Goal: Information Seeking & Learning: Learn about a topic

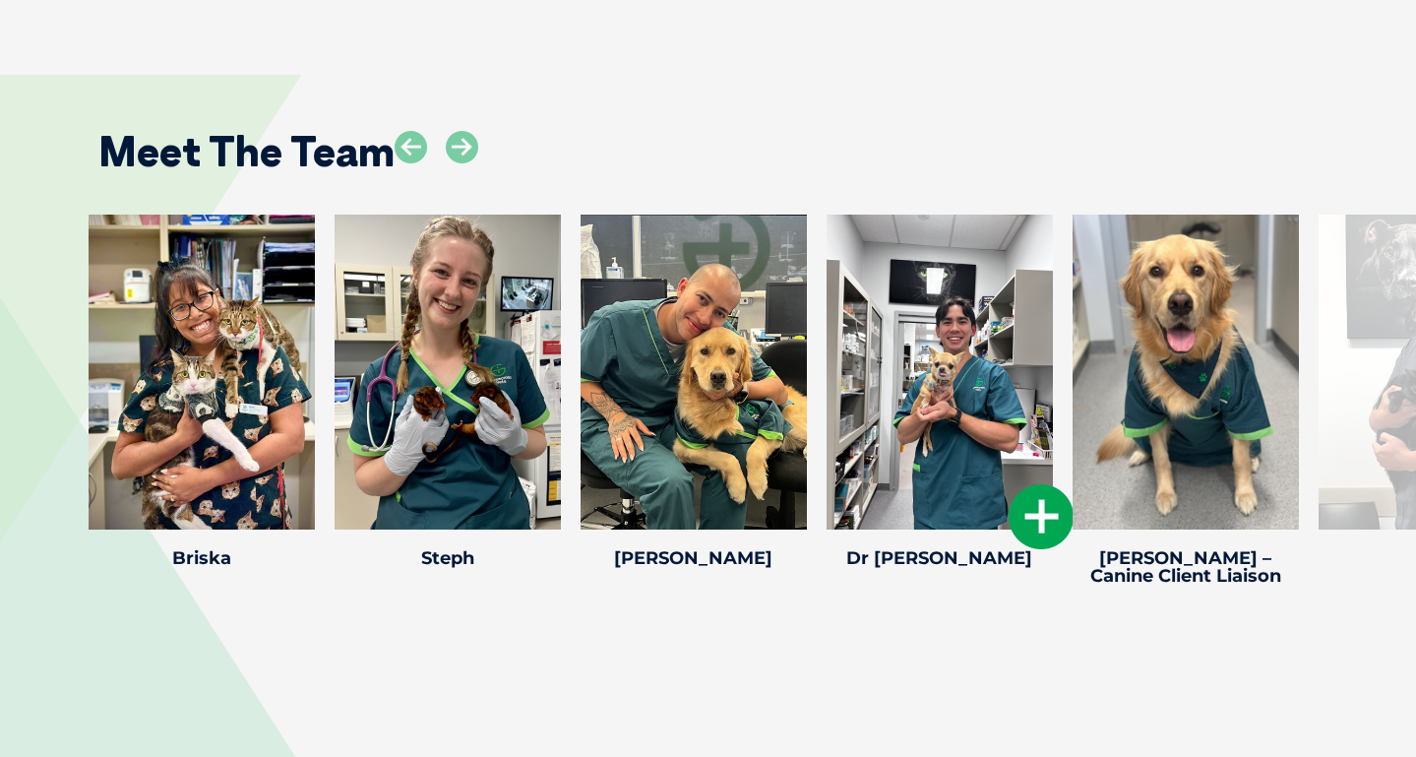
scroll to position [2997, 0]
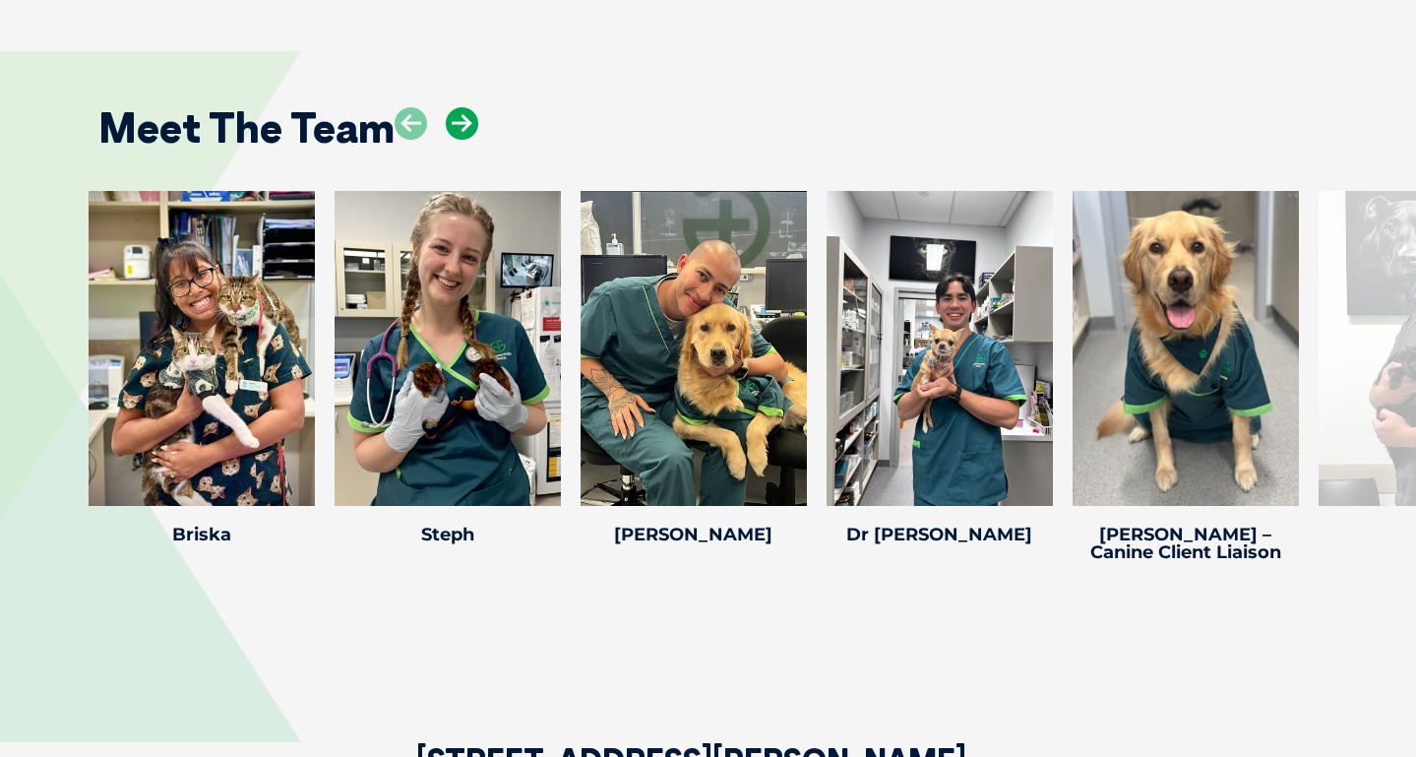
click at [467, 107] on icon at bounding box center [462, 123] width 32 height 32
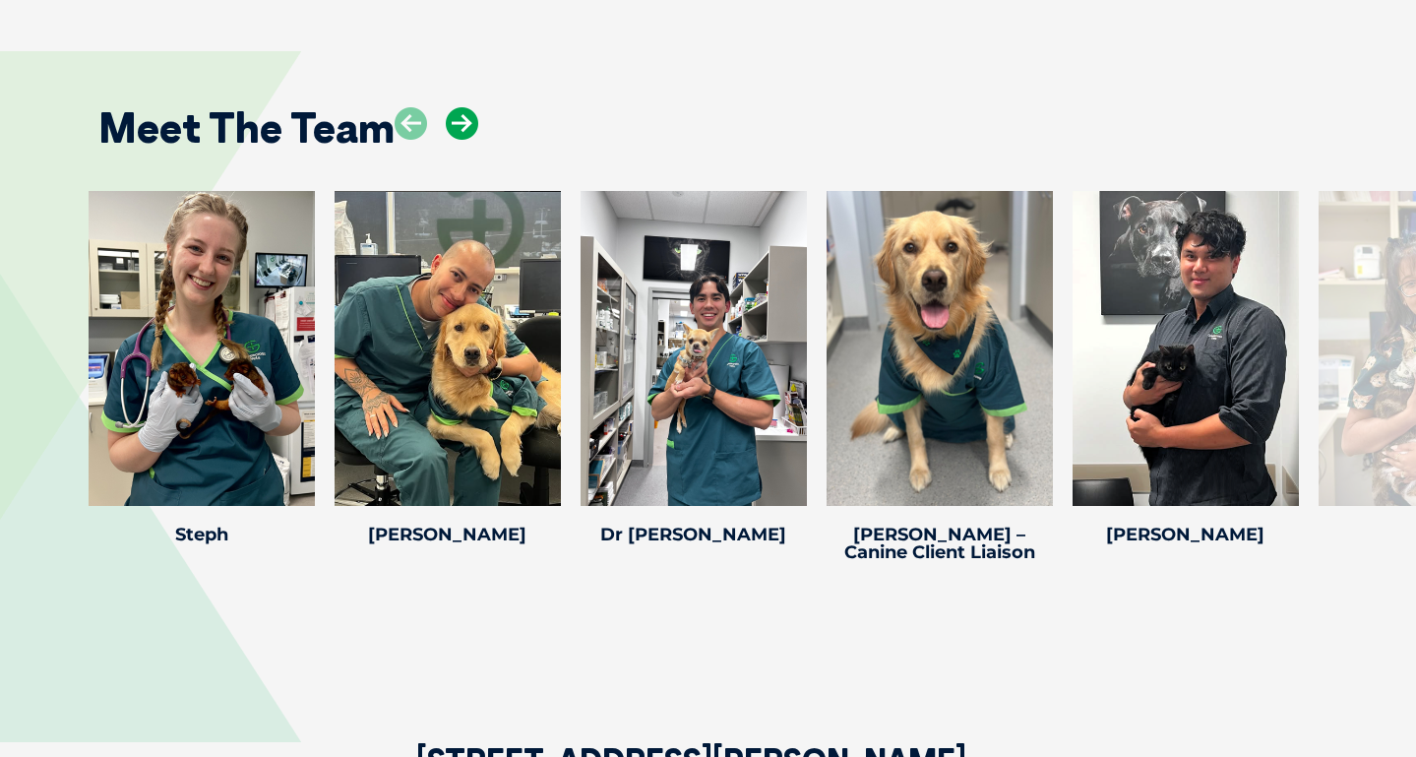
click at [467, 107] on icon at bounding box center [462, 123] width 32 height 32
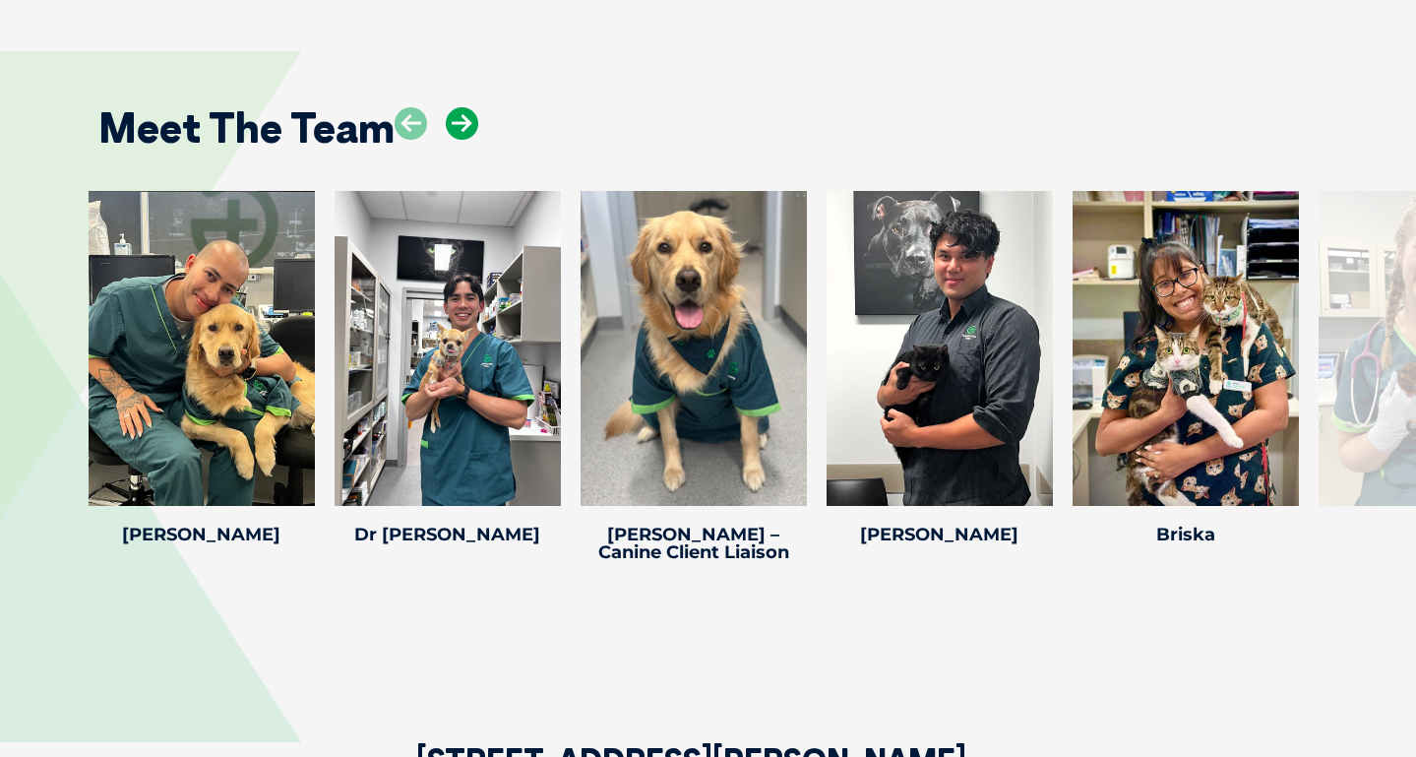
click at [467, 107] on icon at bounding box center [462, 123] width 32 height 32
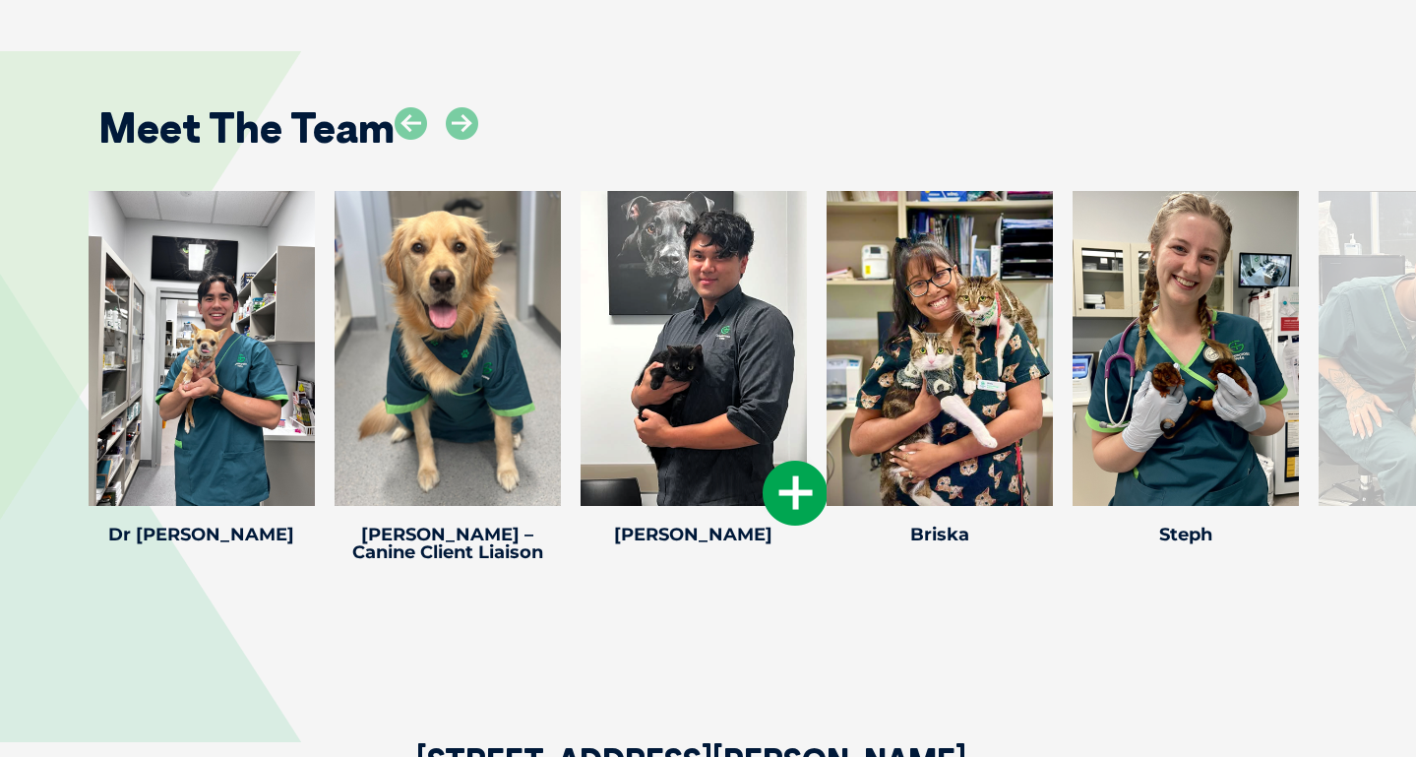
click at [689, 287] on div at bounding box center [694, 348] width 226 height 315
click at [787, 474] on icon at bounding box center [795, 493] width 65 height 65
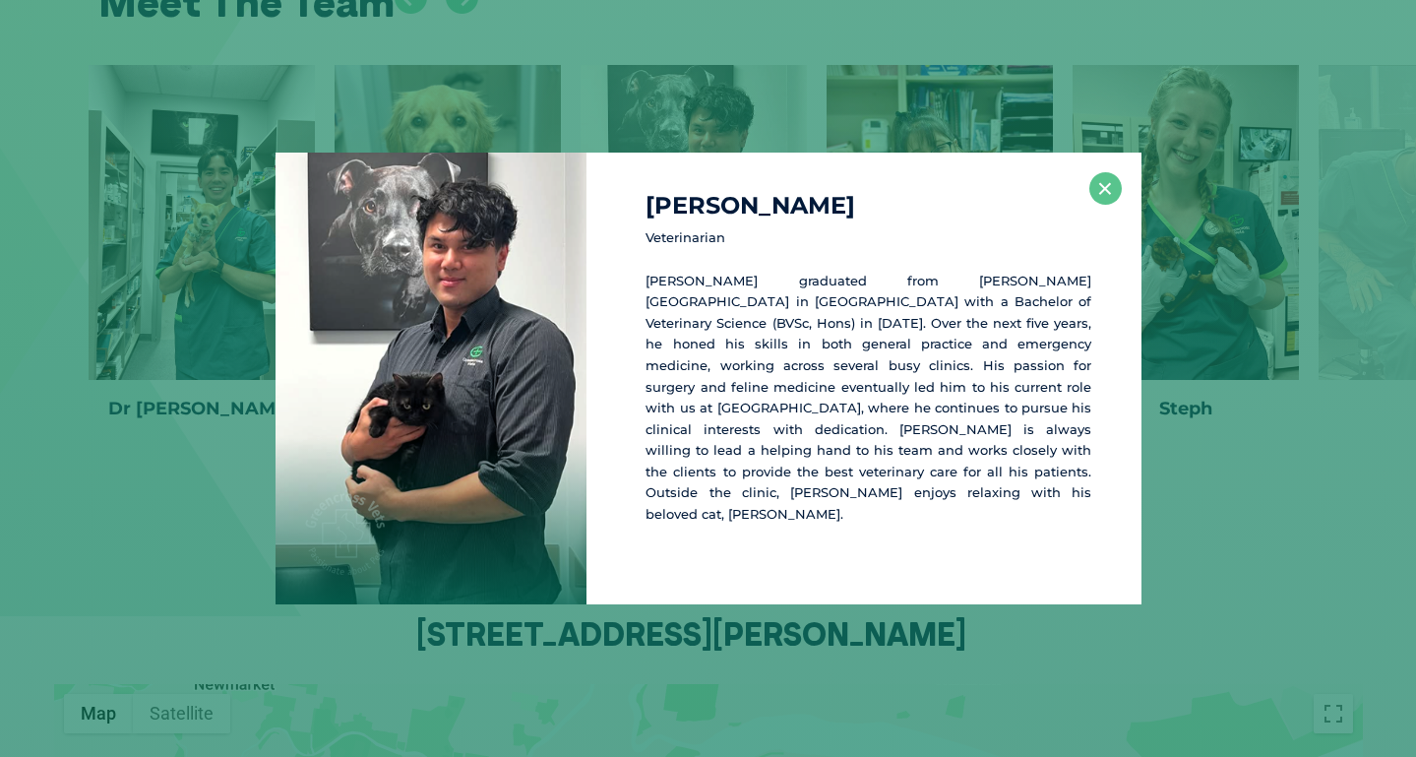
scroll to position [3127, 0]
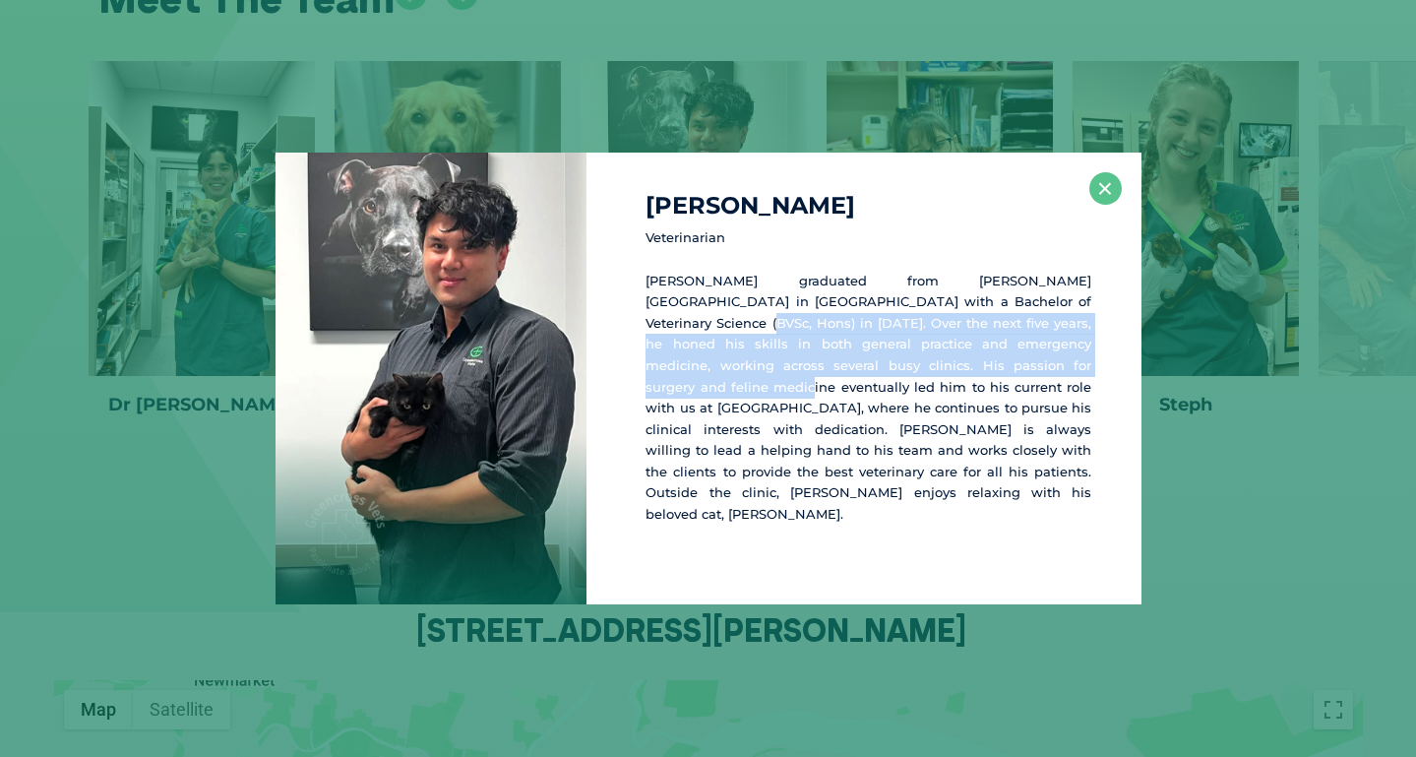
drag, startPoint x: 1002, startPoint y: 316, endPoint x: 1052, endPoint y: 381, distance: 82.1
click at [1052, 381] on p "Dr. John graduated from James Cook University in Townsville with a Bachelor of …" at bounding box center [869, 398] width 446 height 255
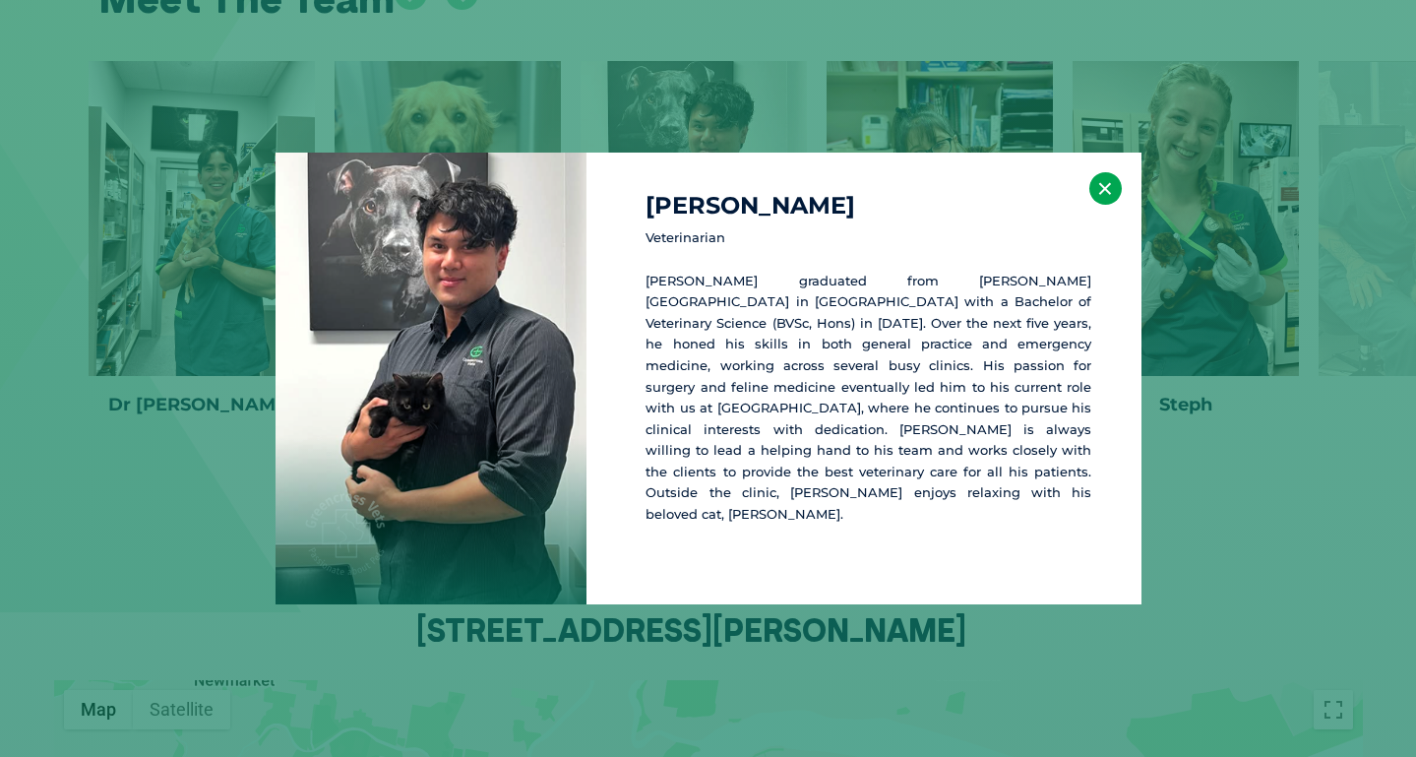
click at [1095, 199] on button "×" at bounding box center [1105, 188] width 32 height 32
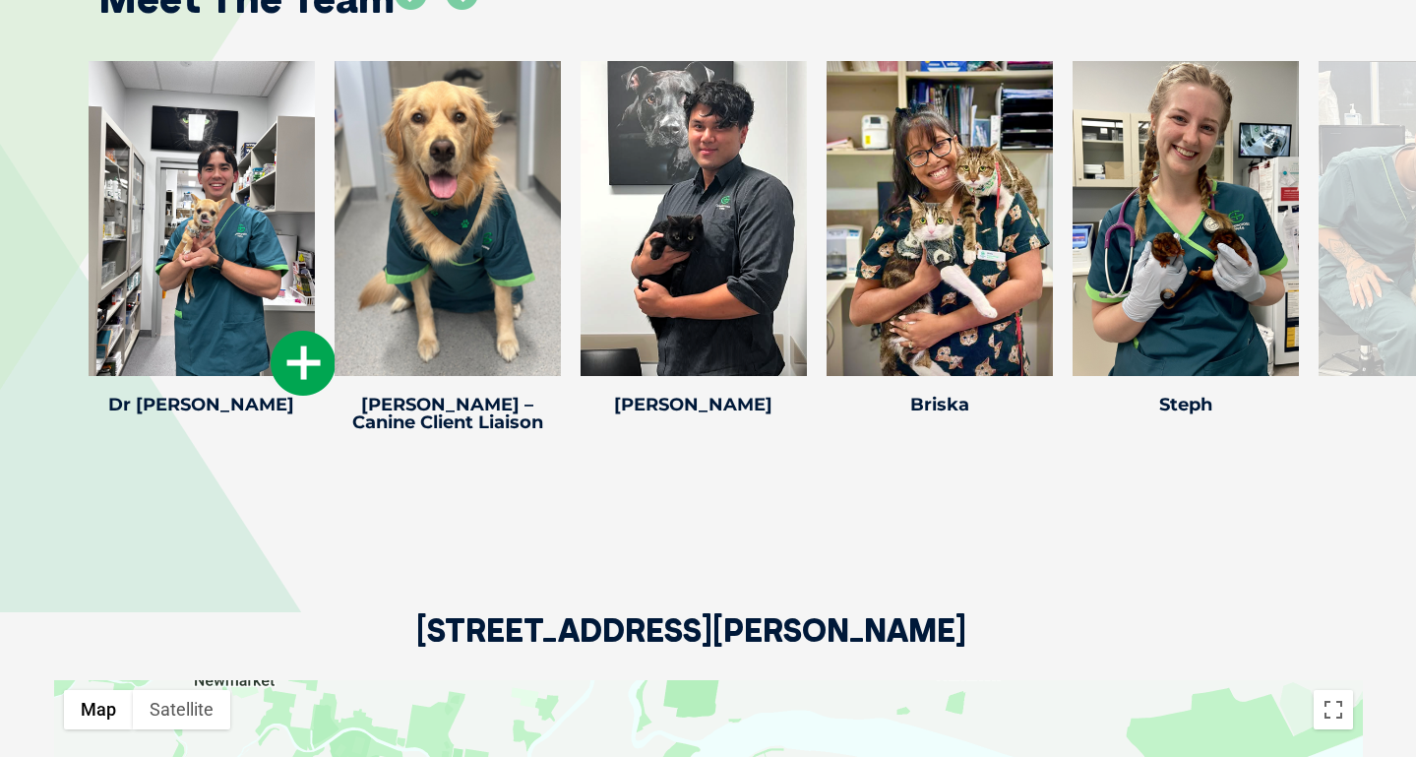
click at [175, 252] on div at bounding box center [202, 218] width 226 height 315
click at [280, 358] on icon at bounding box center [303, 363] width 65 height 65
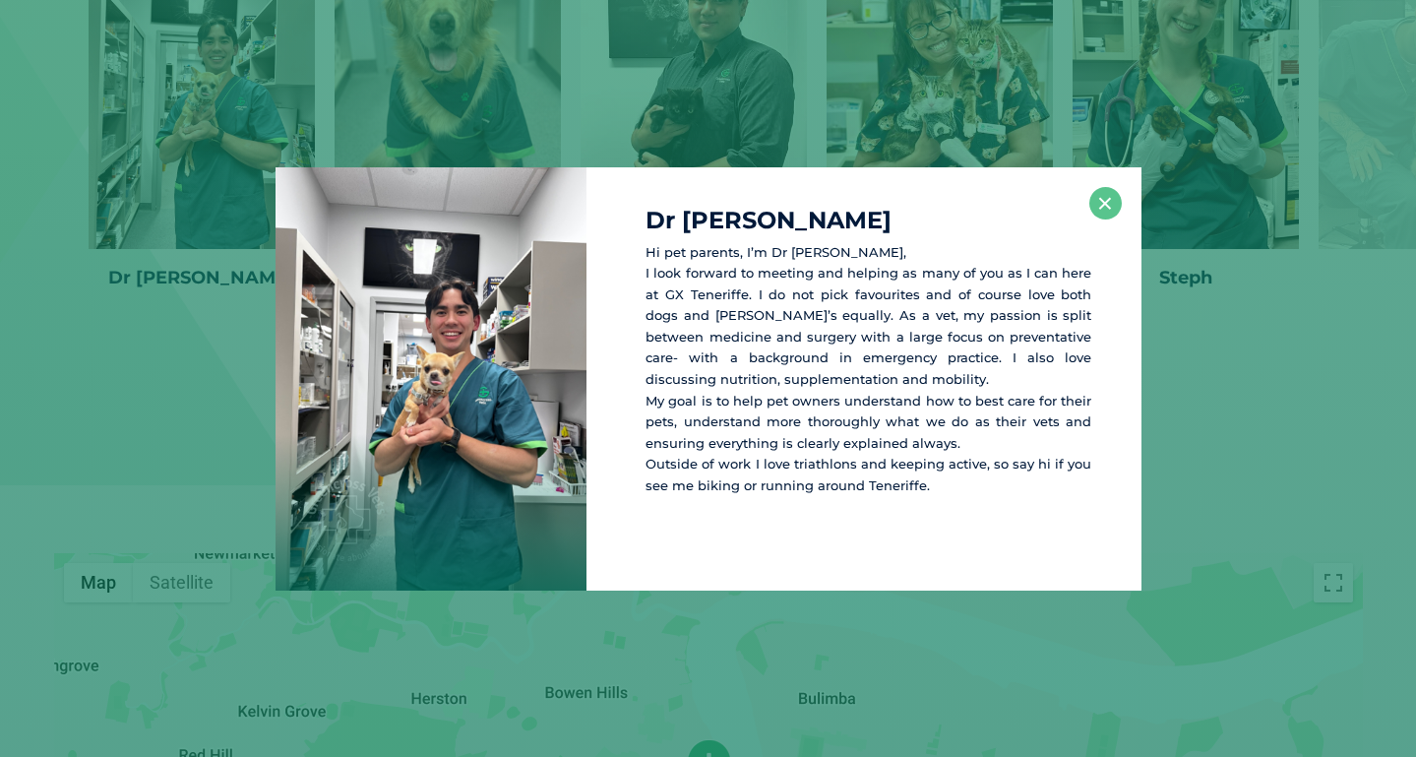
scroll to position [3257, 0]
click at [1108, 213] on button "×" at bounding box center [1105, 203] width 32 height 32
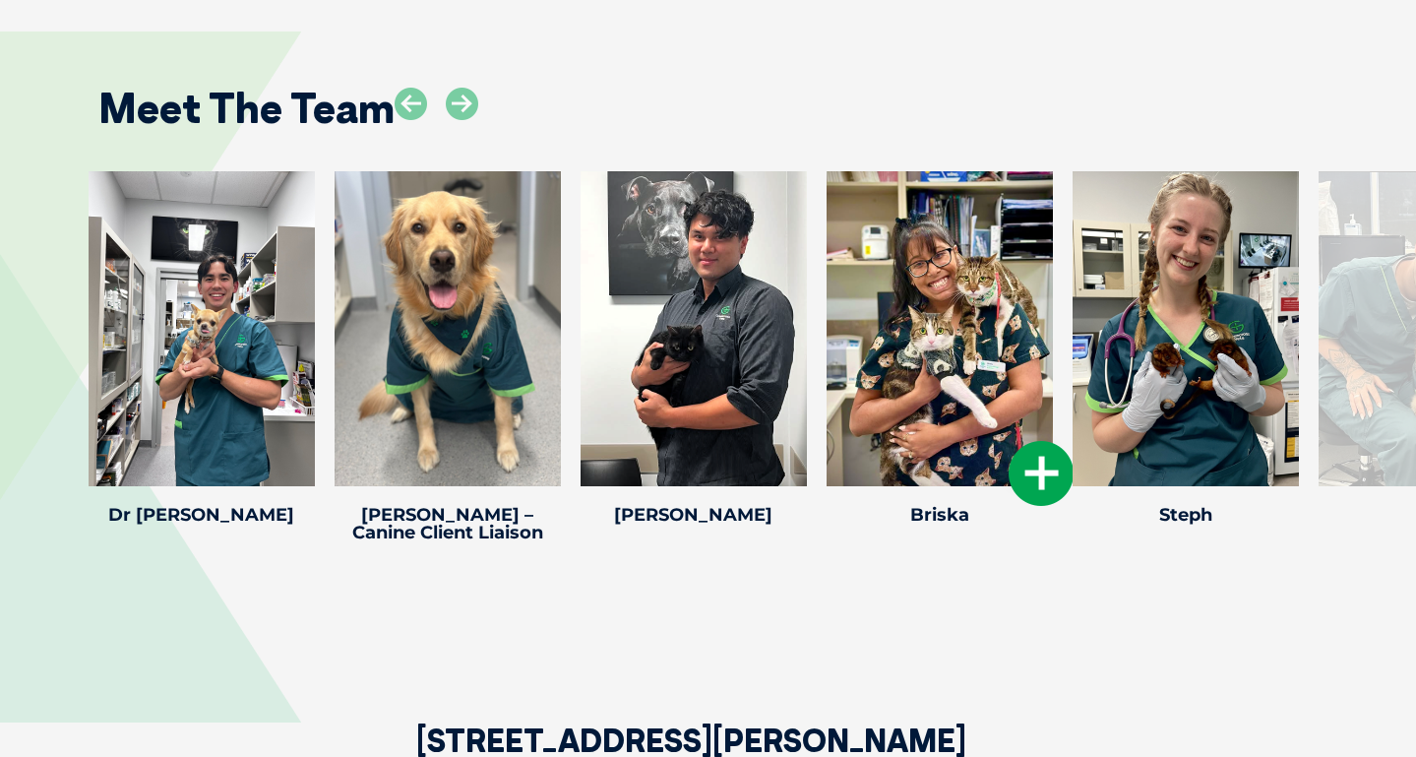
scroll to position [2999, 0]
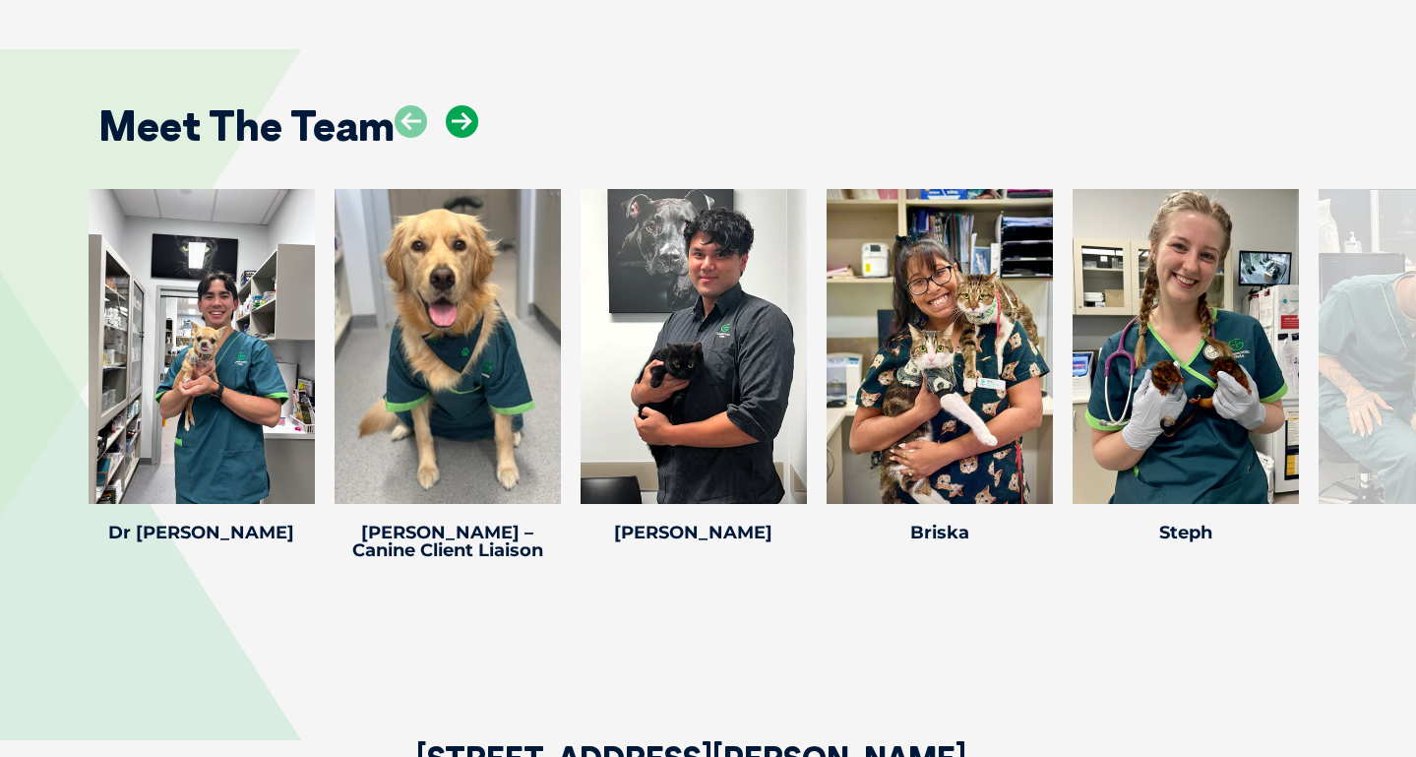
click at [470, 110] on icon at bounding box center [462, 121] width 32 height 32
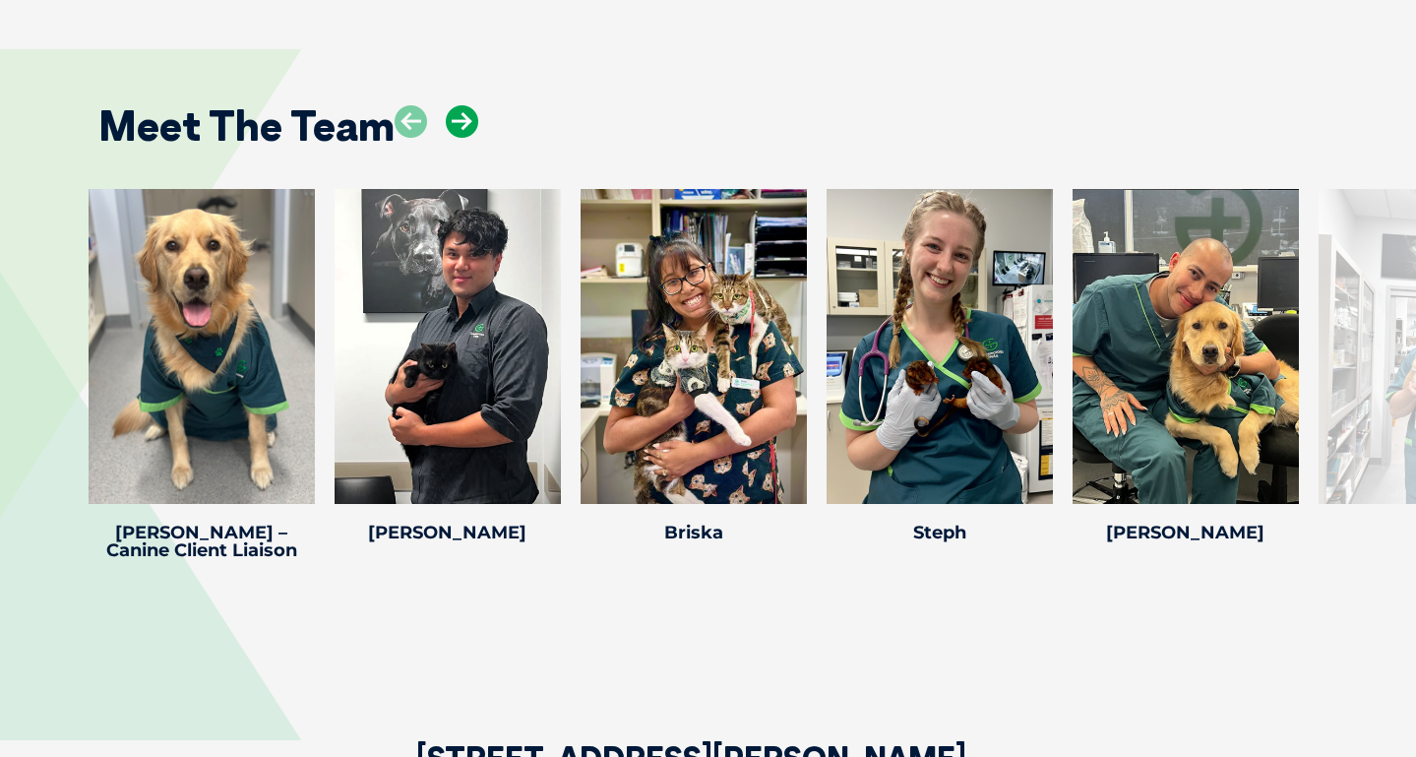
click at [470, 110] on icon at bounding box center [462, 121] width 32 height 32
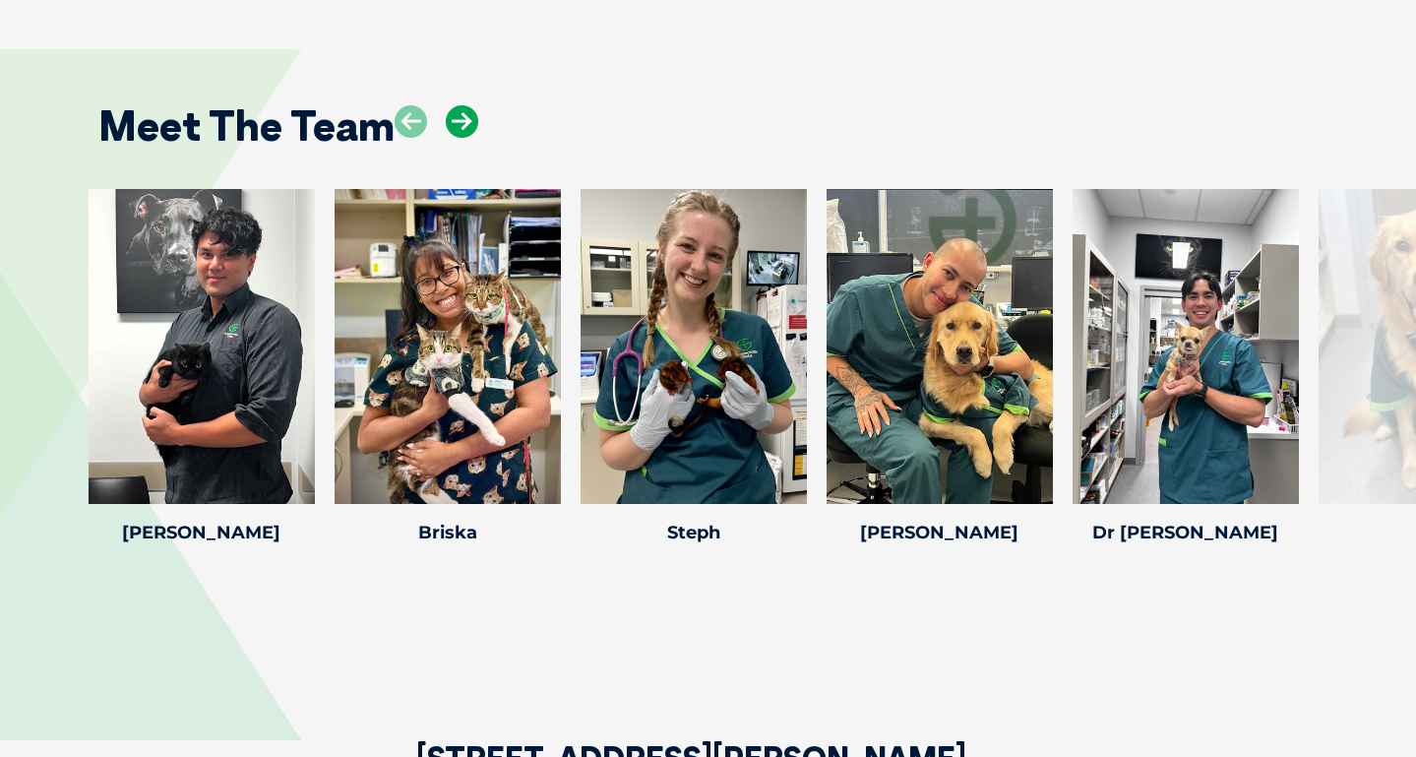
click at [470, 110] on icon at bounding box center [462, 121] width 32 height 32
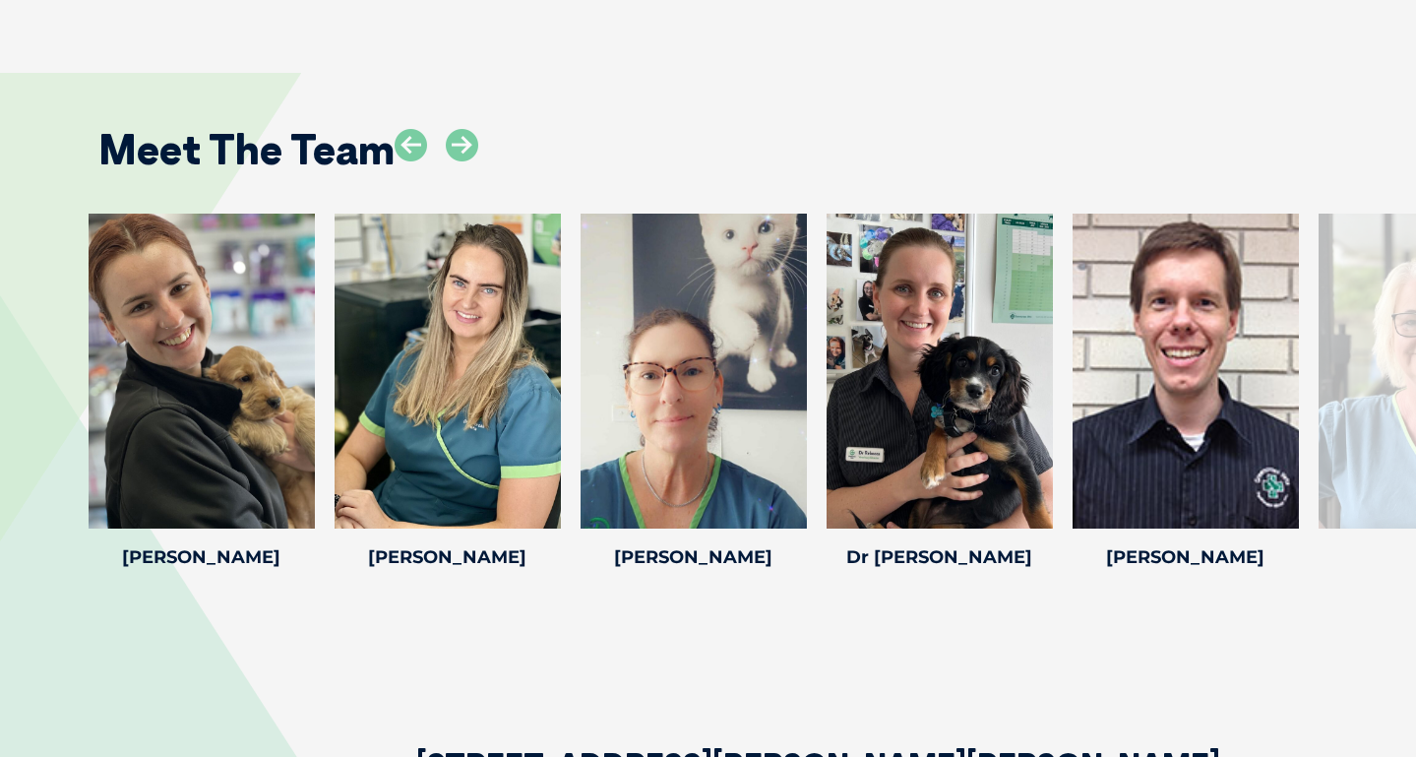
scroll to position [2764, 0]
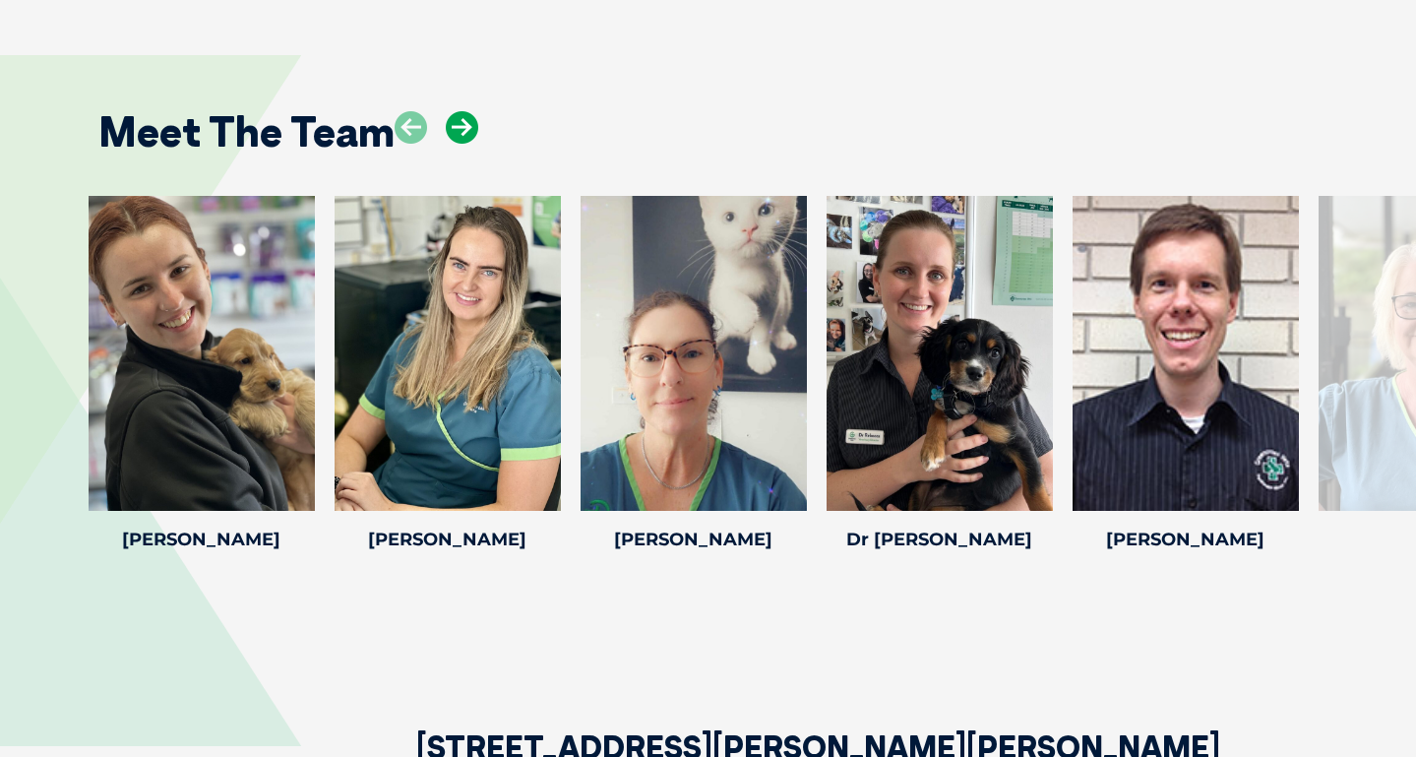
click at [453, 111] on icon at bounding box center [462, 127] width 32 height 32
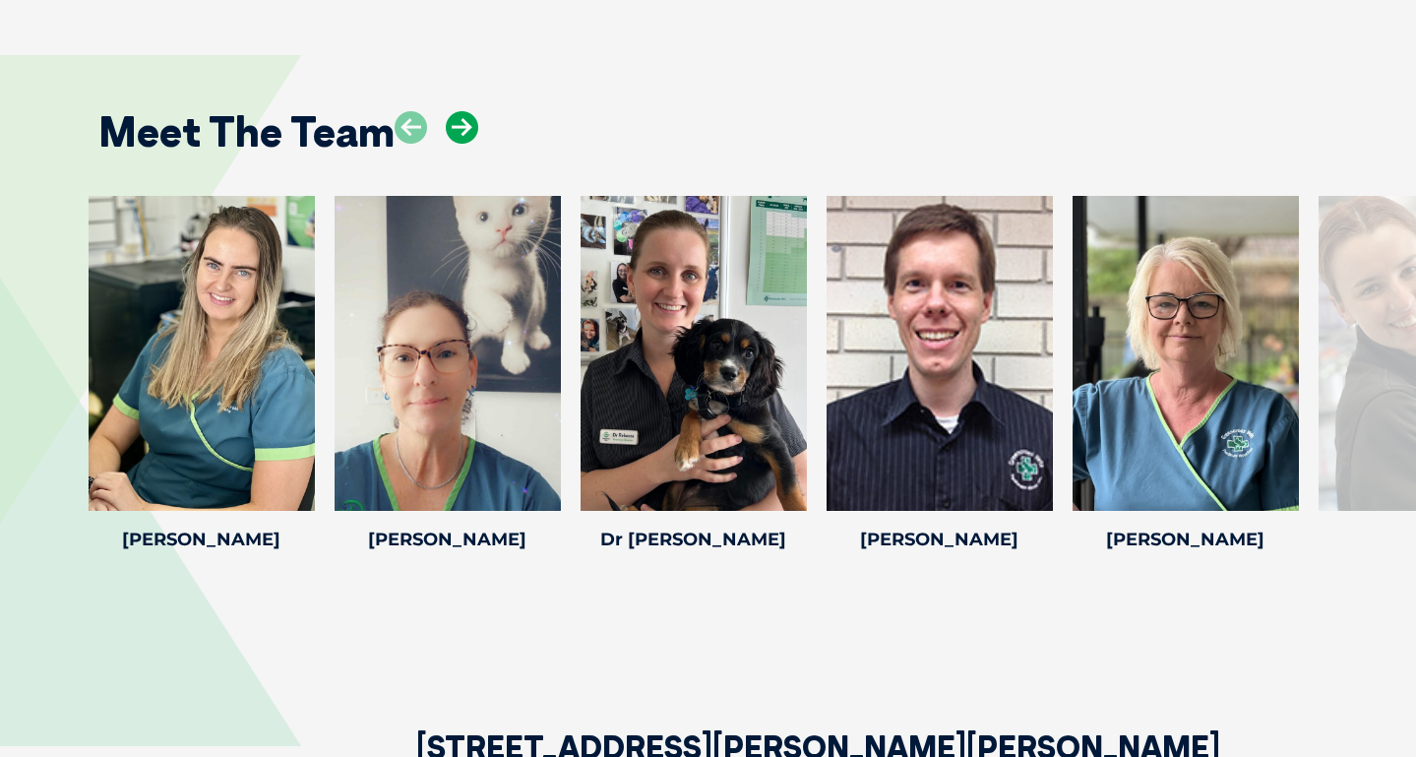
click at [453, 111] on icon at bounding box center [462, 127] width 32 height 32
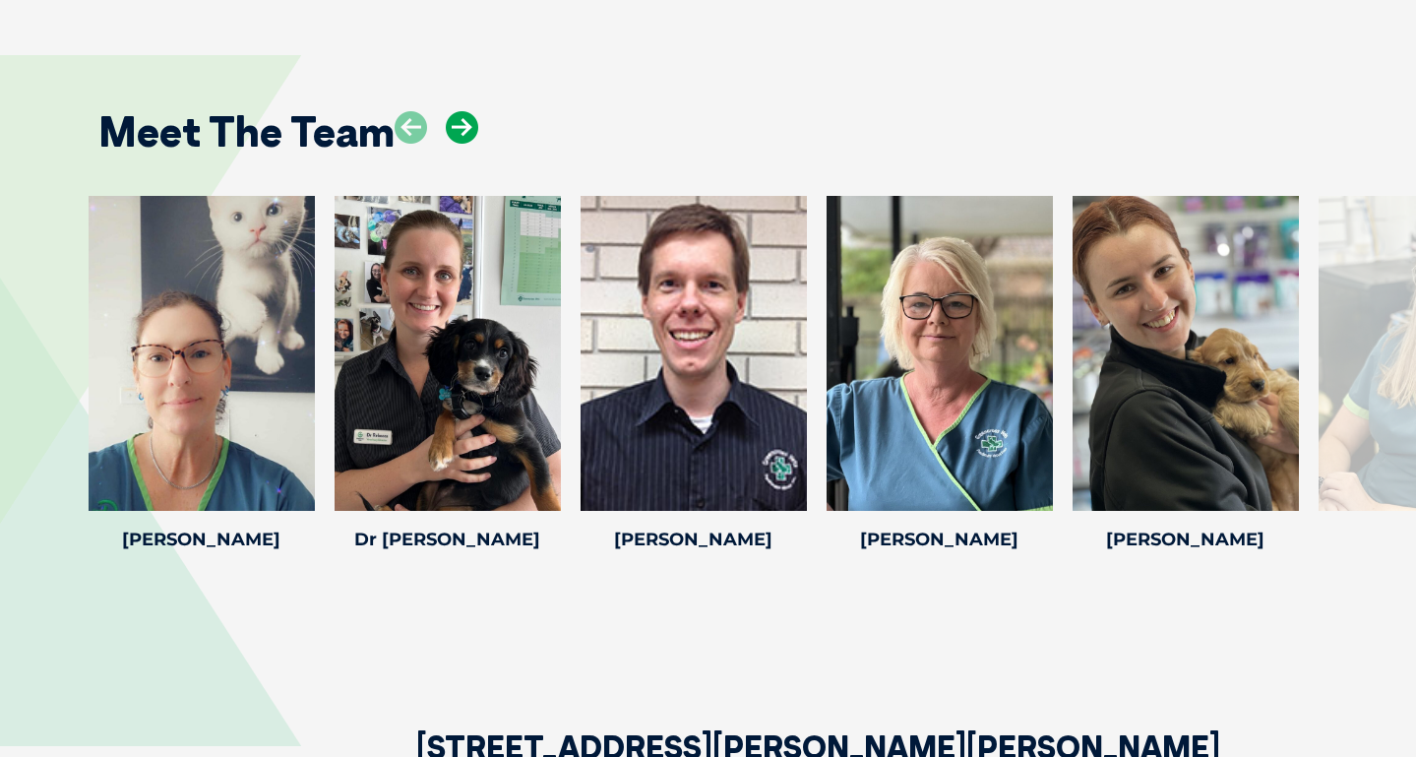
click at [453, 111] on icon at bounding box center [462, 127] width 32 height 32
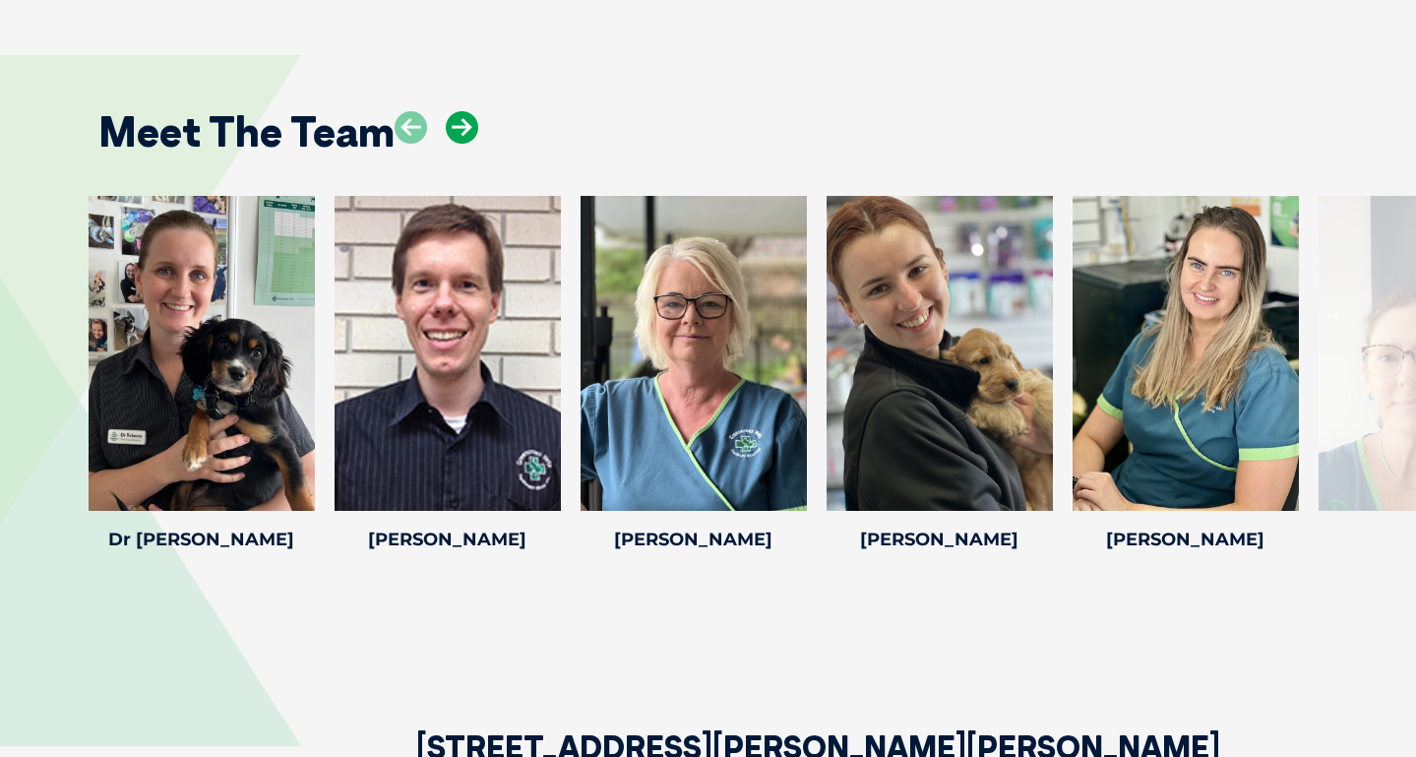
click at [453, 111] on icon at bounding box center [462, 127] width 32 height 32
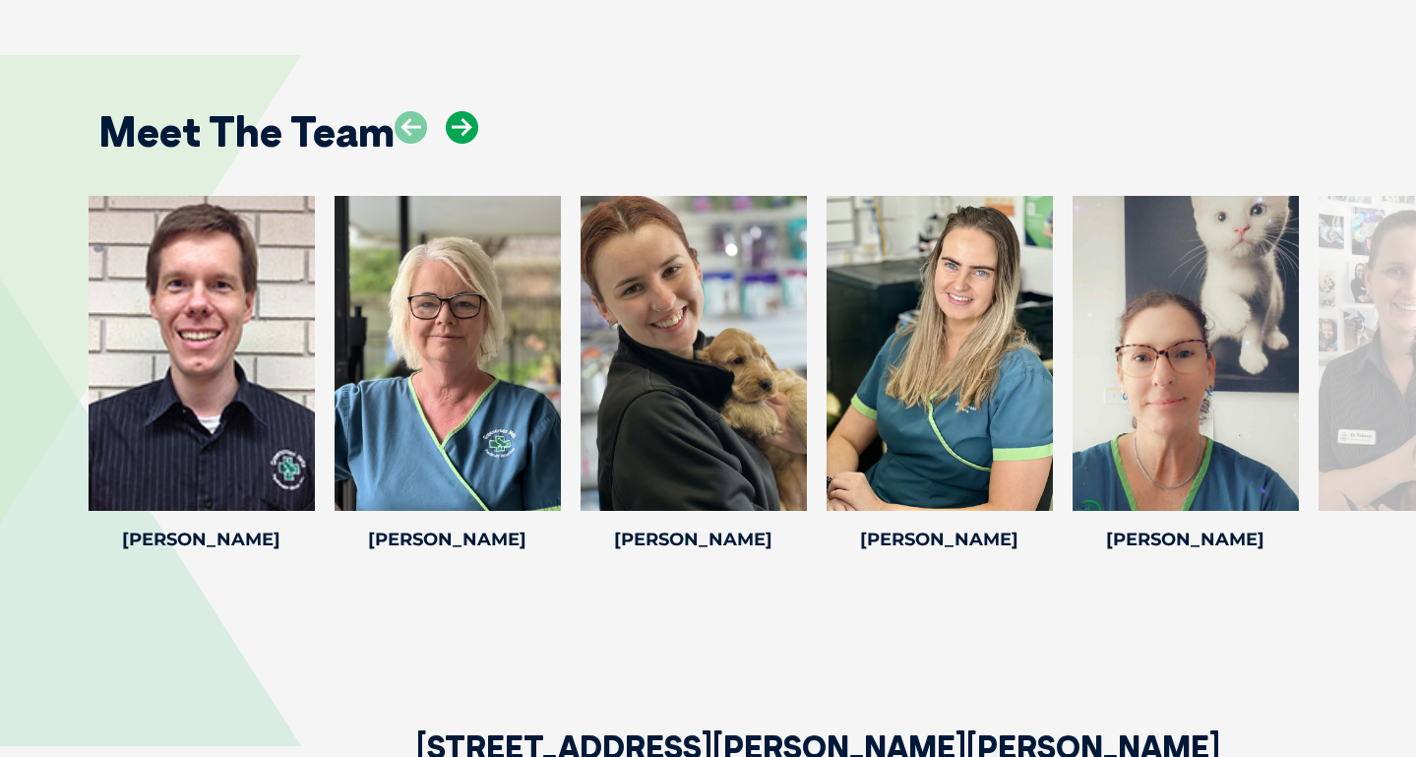
click at [453, 111] on icon at bounding box center [462, 127] width 32 height 32
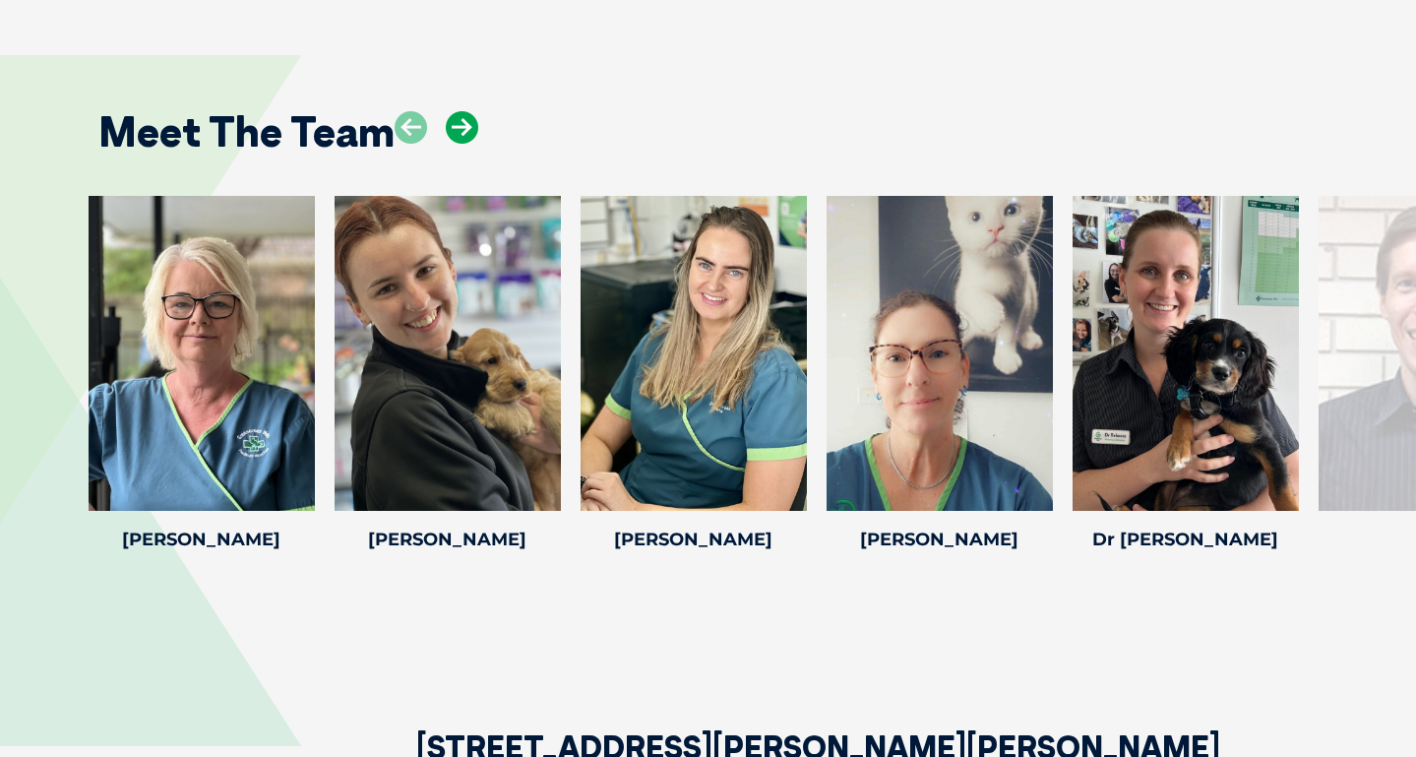
click at [461, 111] on icon at bounding box center [462, 127] width 32 height 32
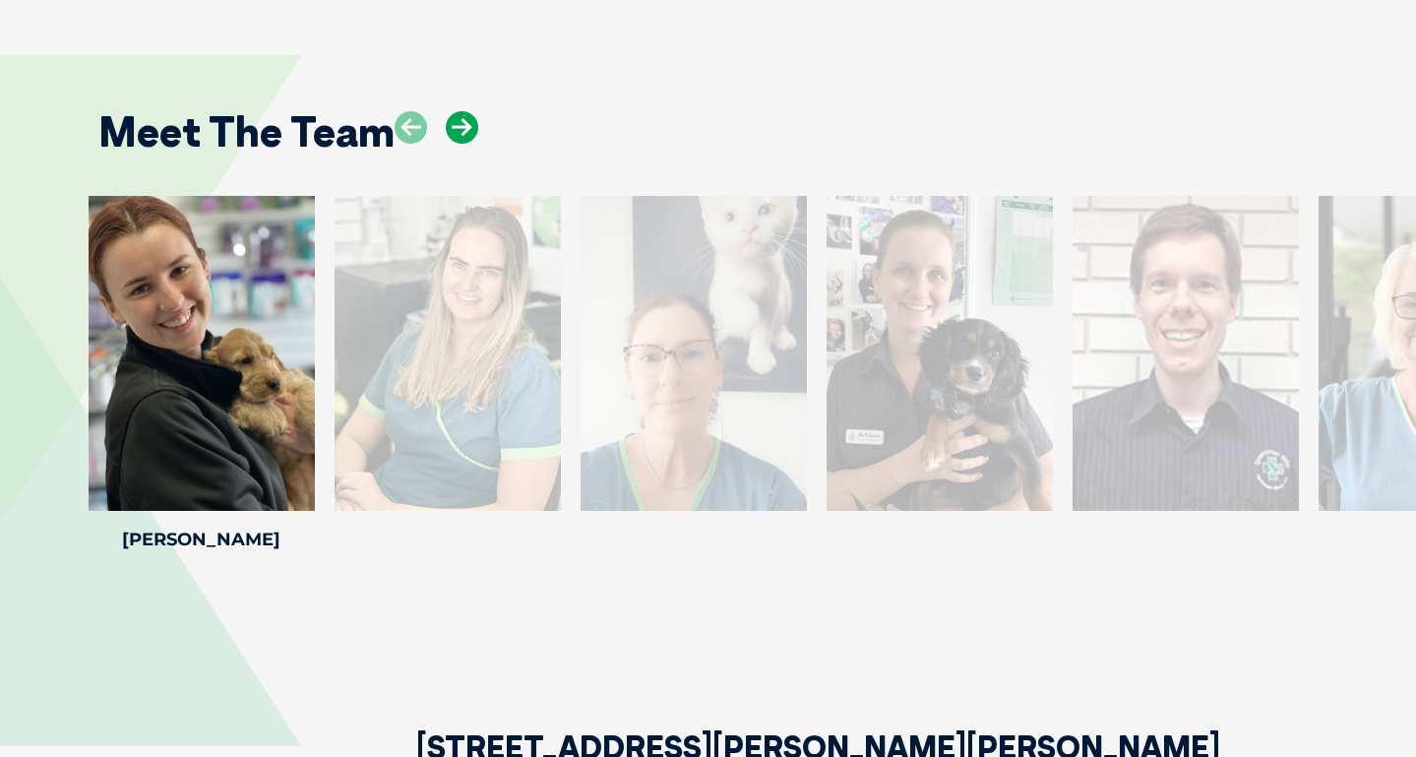
click at [453, 111] on icon at bounding box center [462, 127] width 32 height 32
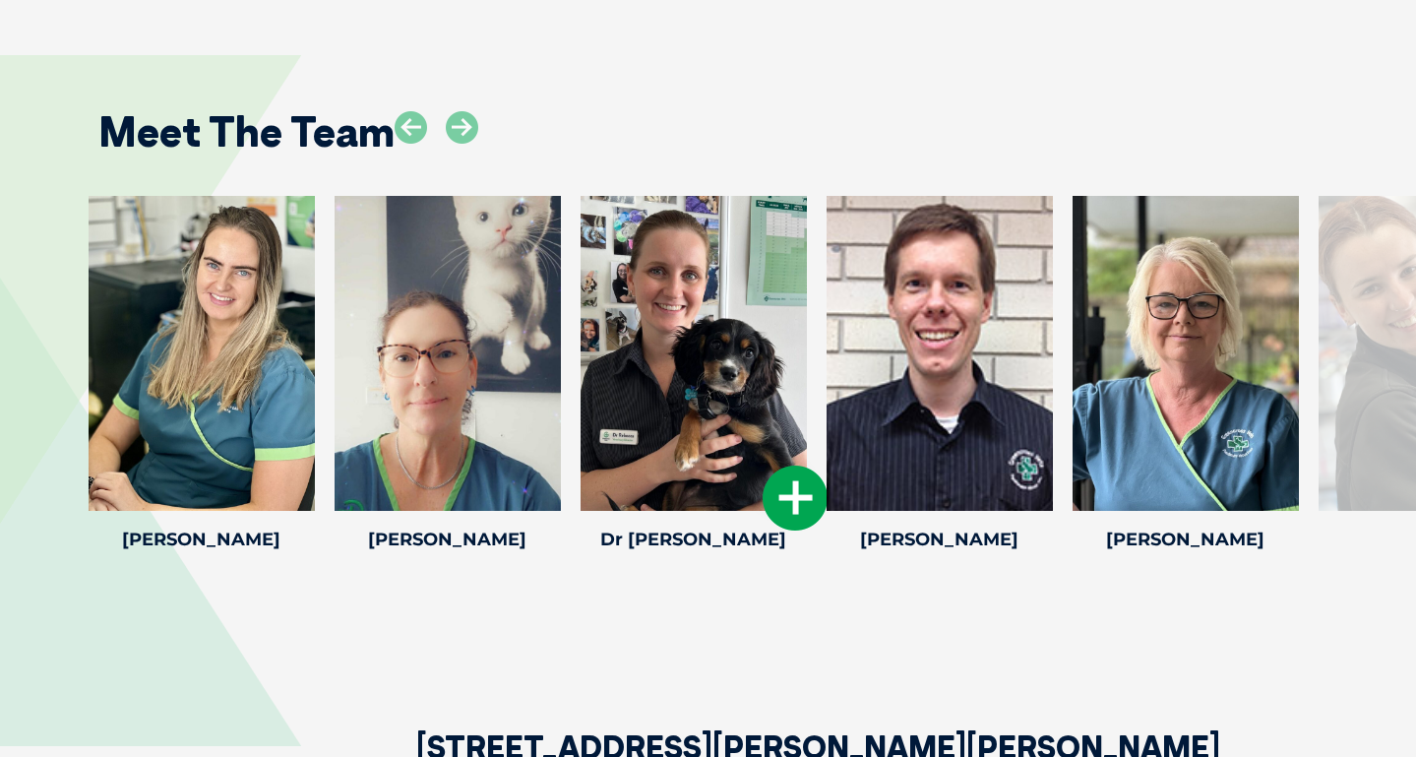
click at [792, 465] on icon at bounding box center [795, 497] width 65 height 65
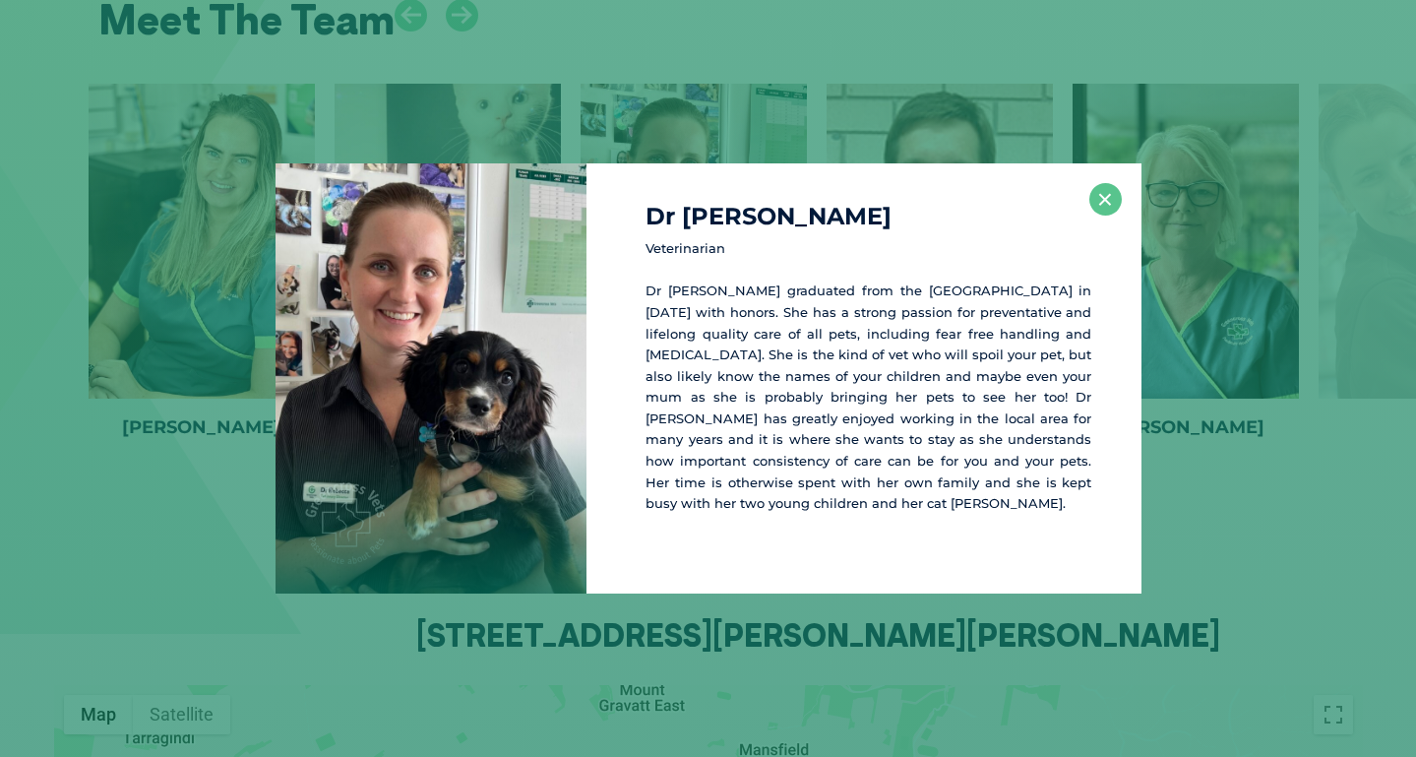
scroll to position [2894, 0]
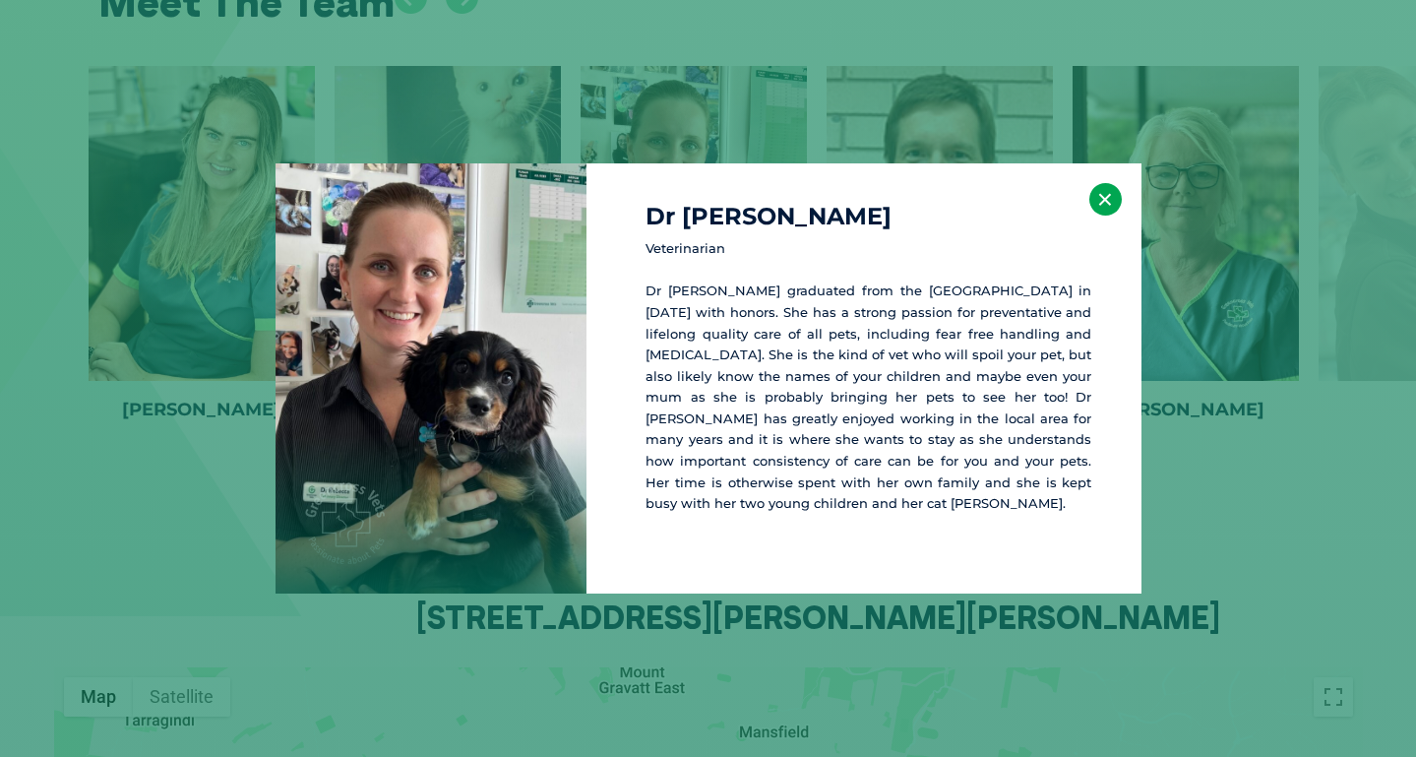
click at [1109, 205] on button "×" at bounding box center [1105, 199] width 32 height 32
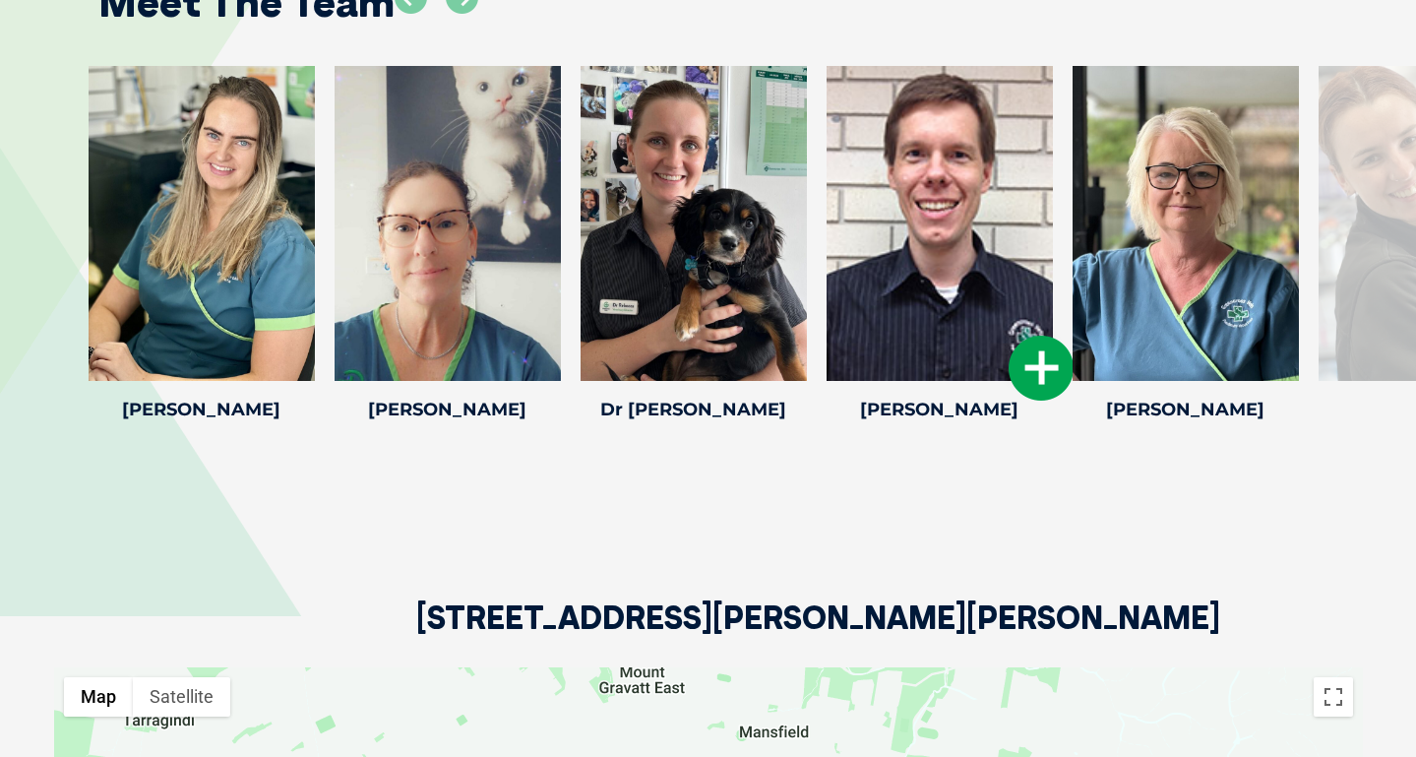
click at [1029, 336] on icon at bounding box center [1041, 368] width 65 height 65
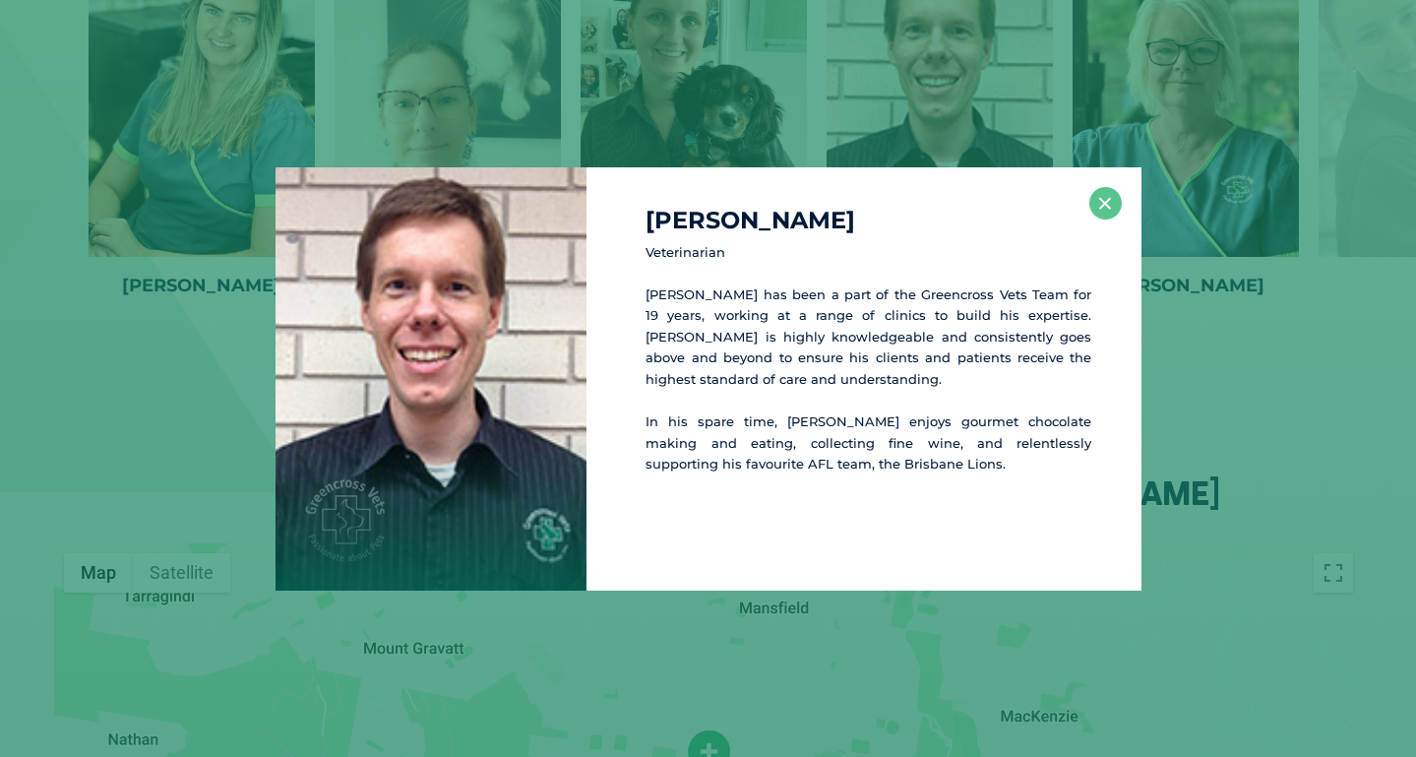
scroll to position [3024, 0]
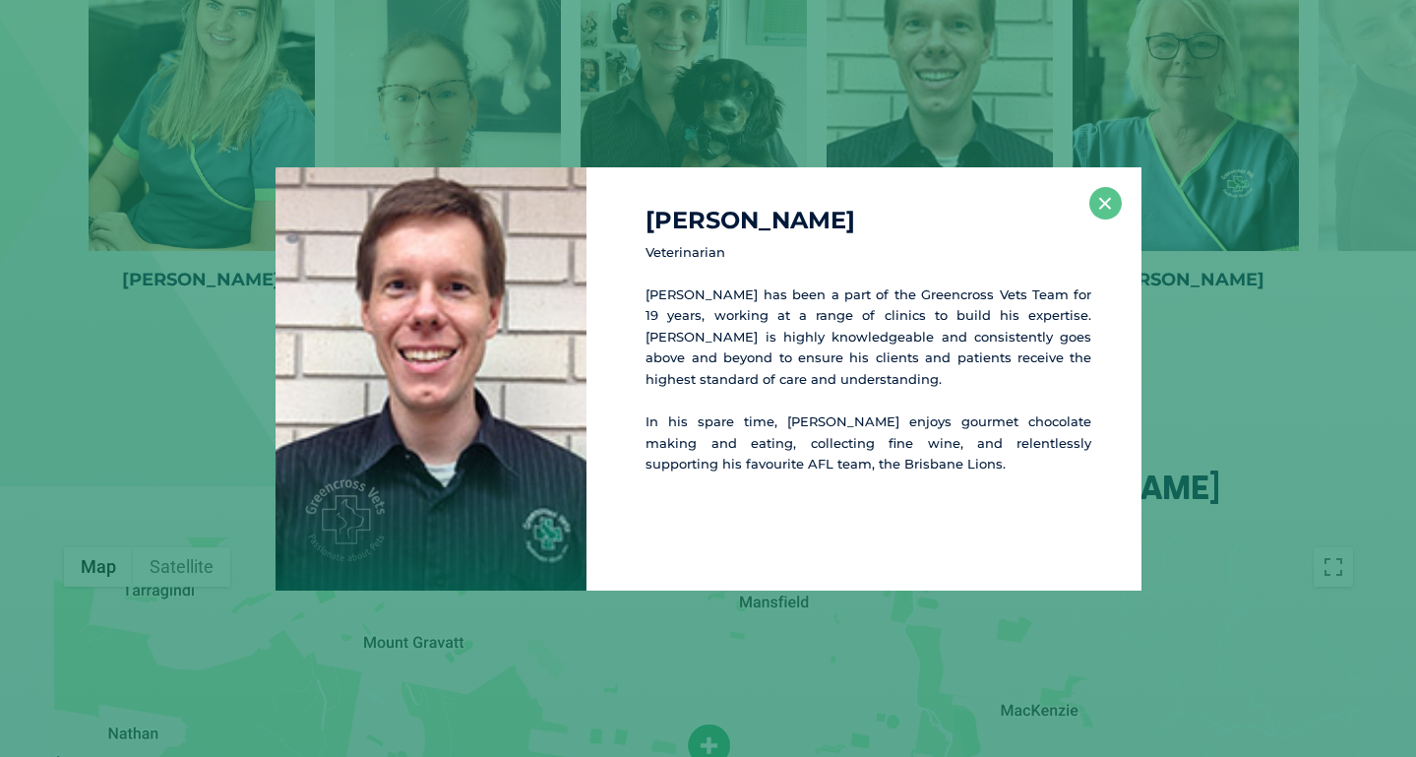
click at [1126, 194] on div "Dr Owen S Veterinarian Dr Owen has been a part of the Greencross Vets Team for …" at bounding box center [863, 378] width 554 height 423
click at [1112, 202] on button "×" at bounding box center [1105, 203] width 32 height 32
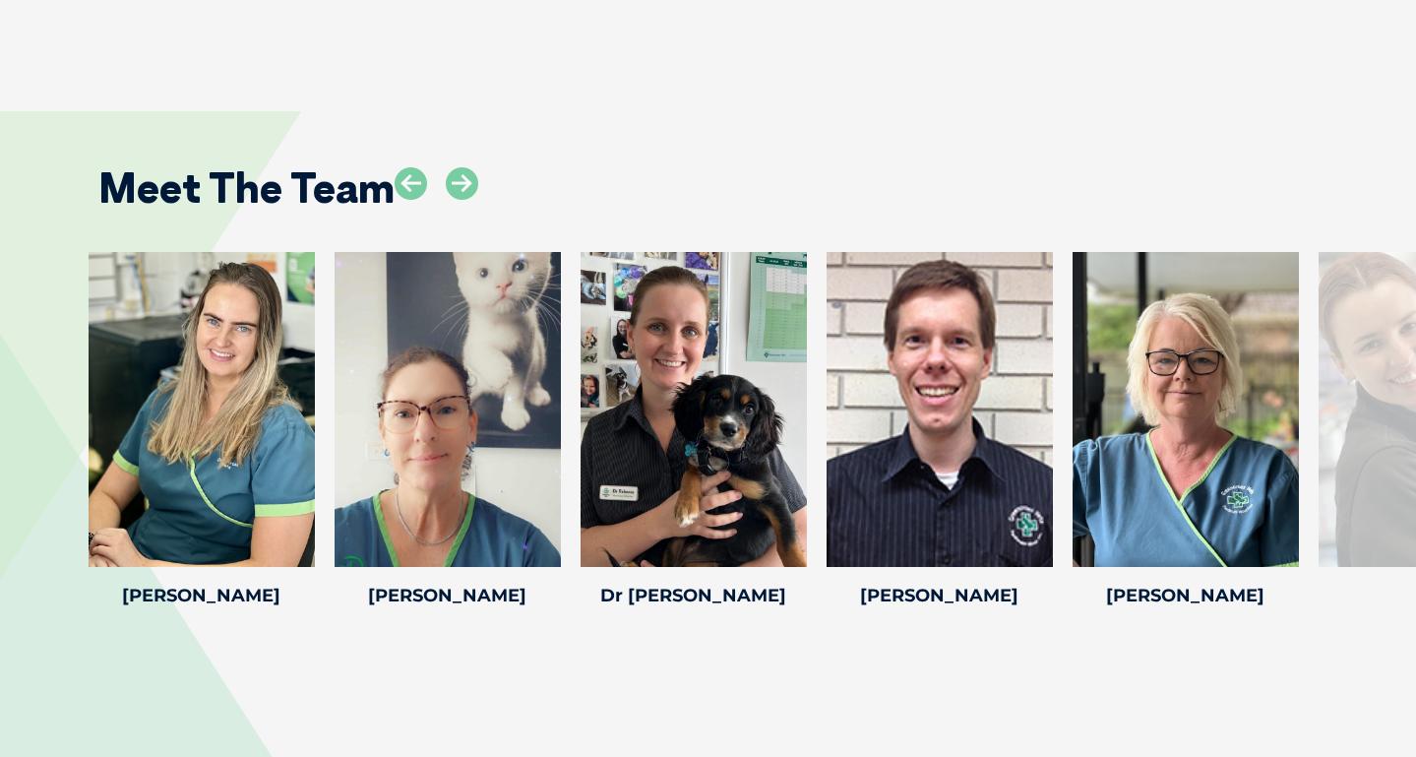
scroll to position [2710, 0]
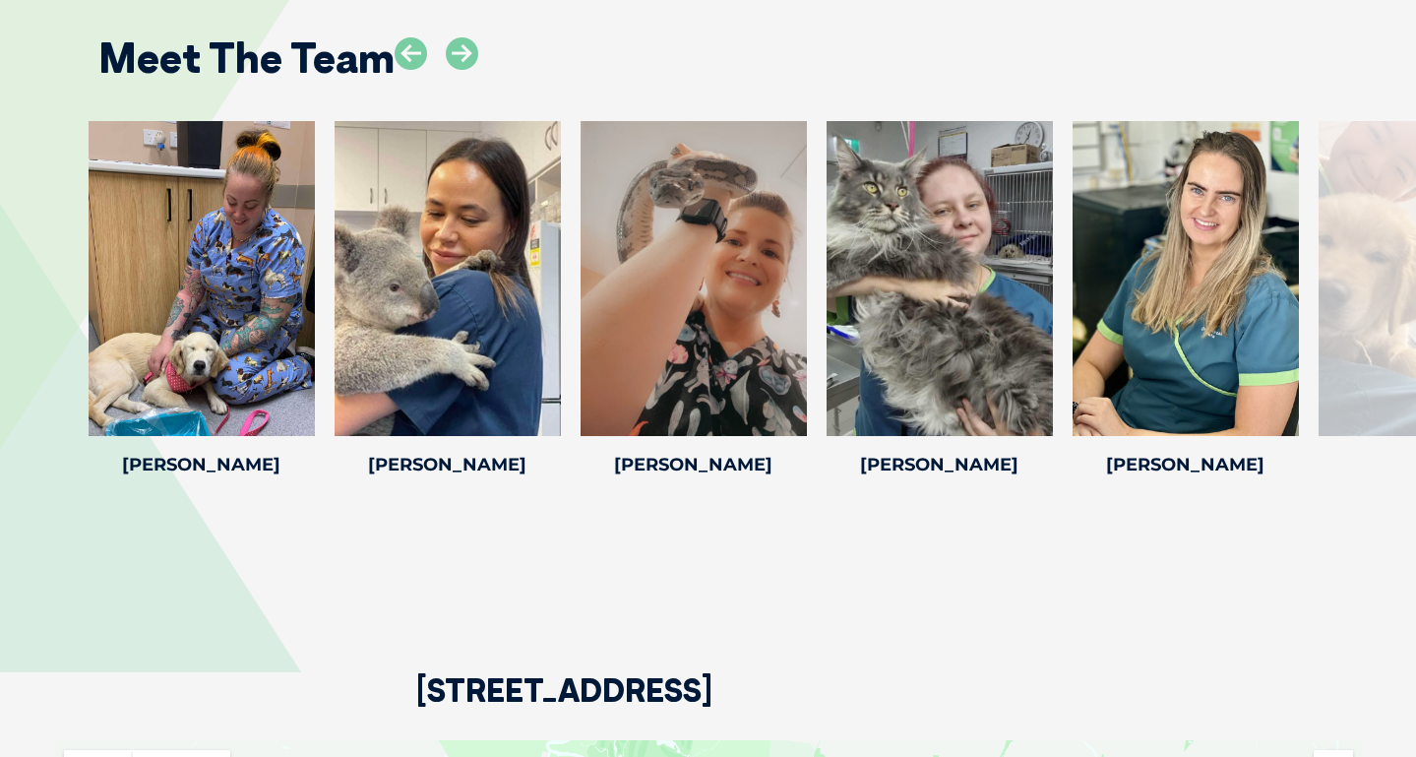
scroll to position [3234, 0]
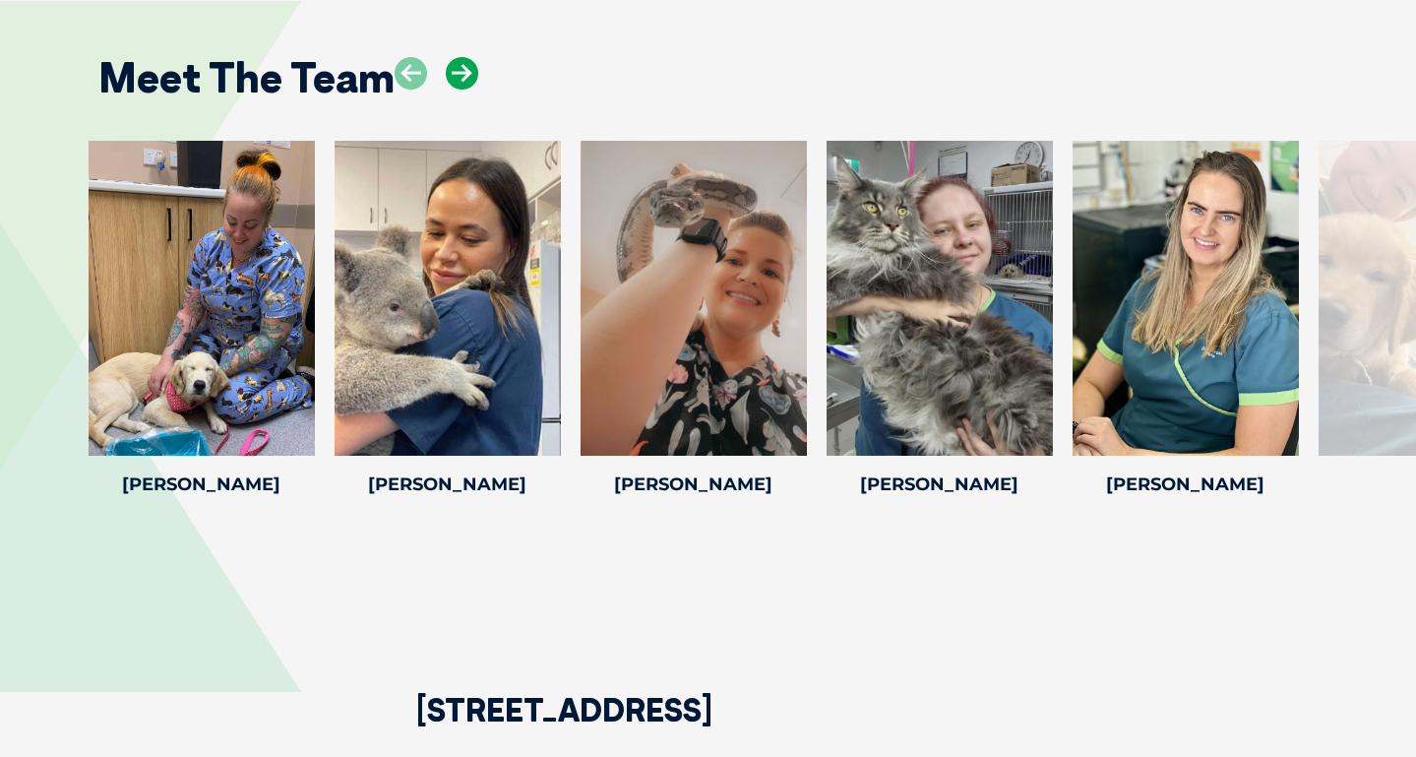
click at [453, 87] on icon at bounding box center [462, 73] width 32 height 32
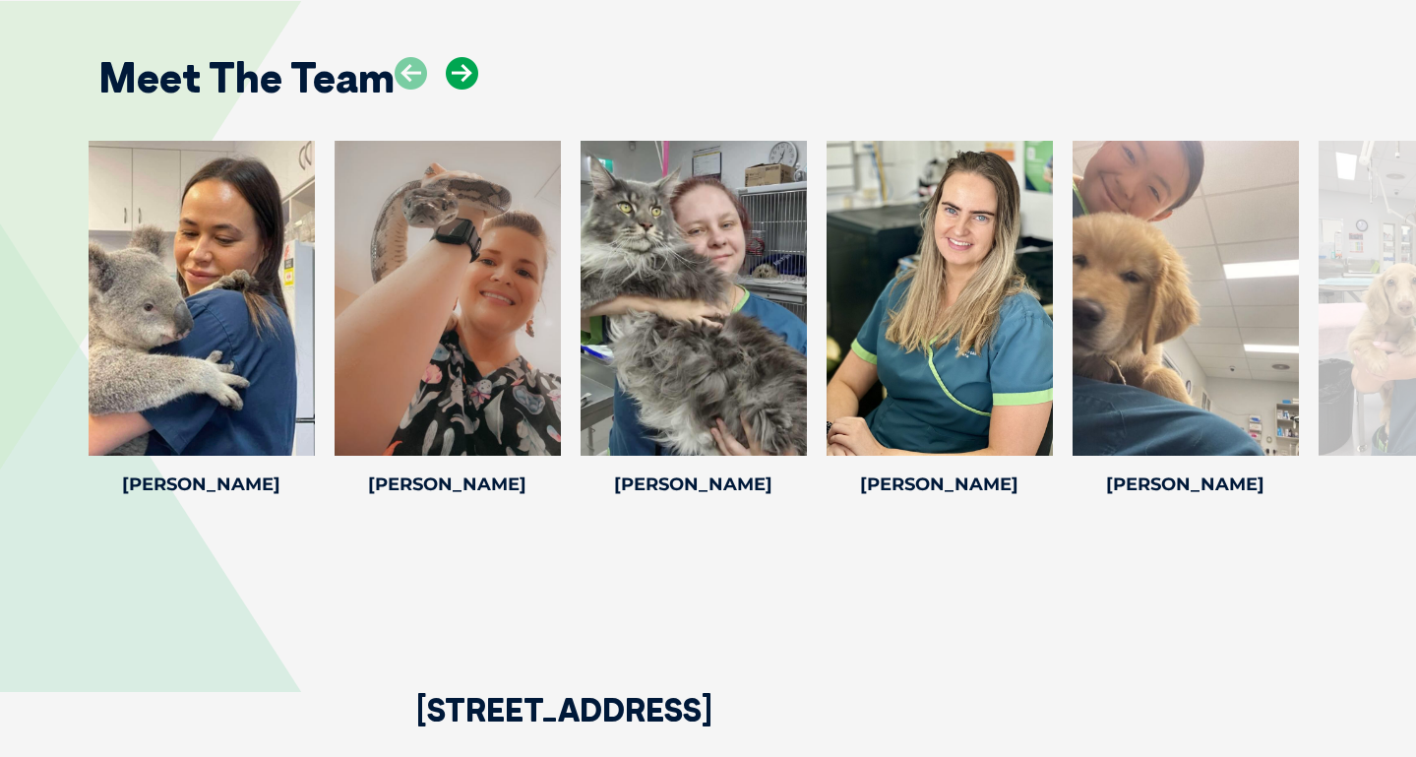
click at [453, 87] on icon at bounding box center [462, 73] width 32 height 32
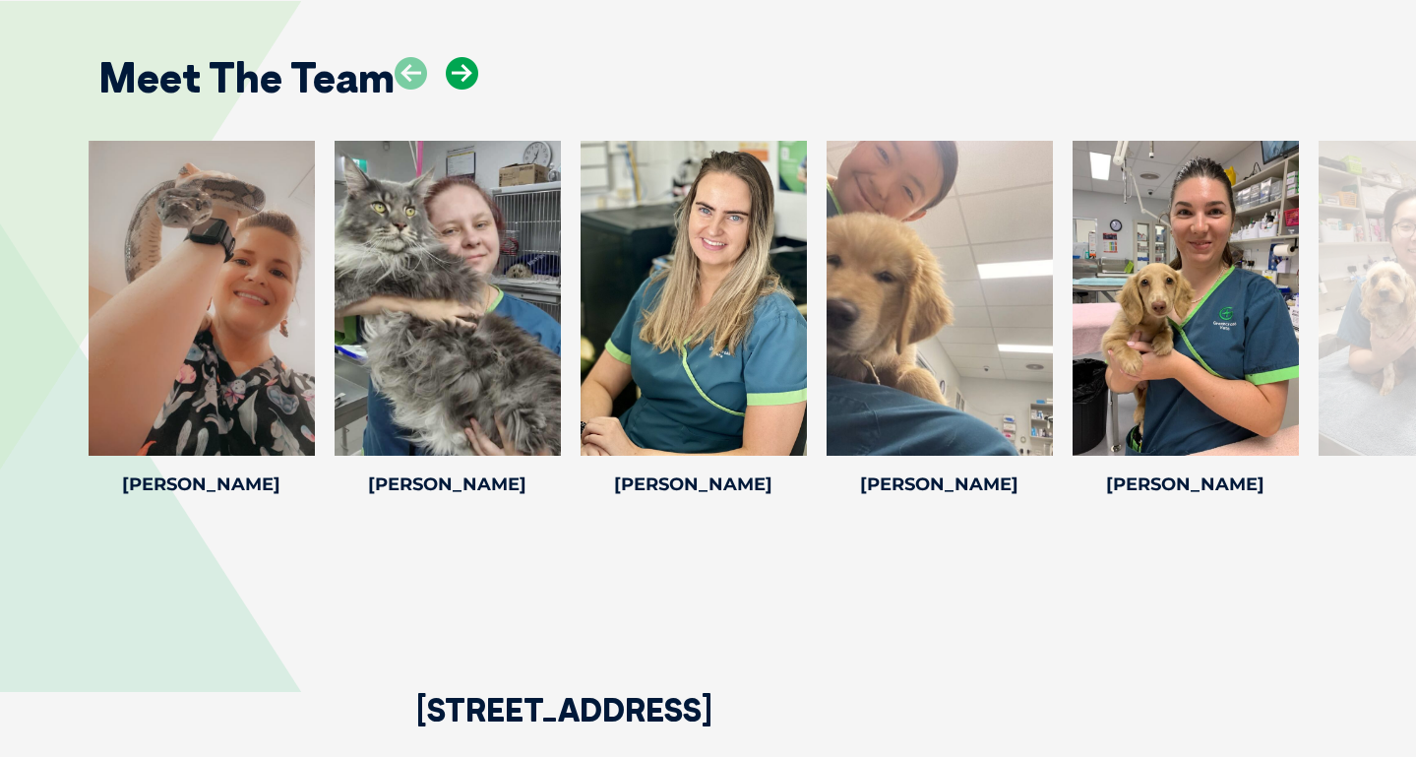
click at [453, 87] on icon at bounding box center [462, 73] width 32 height 32
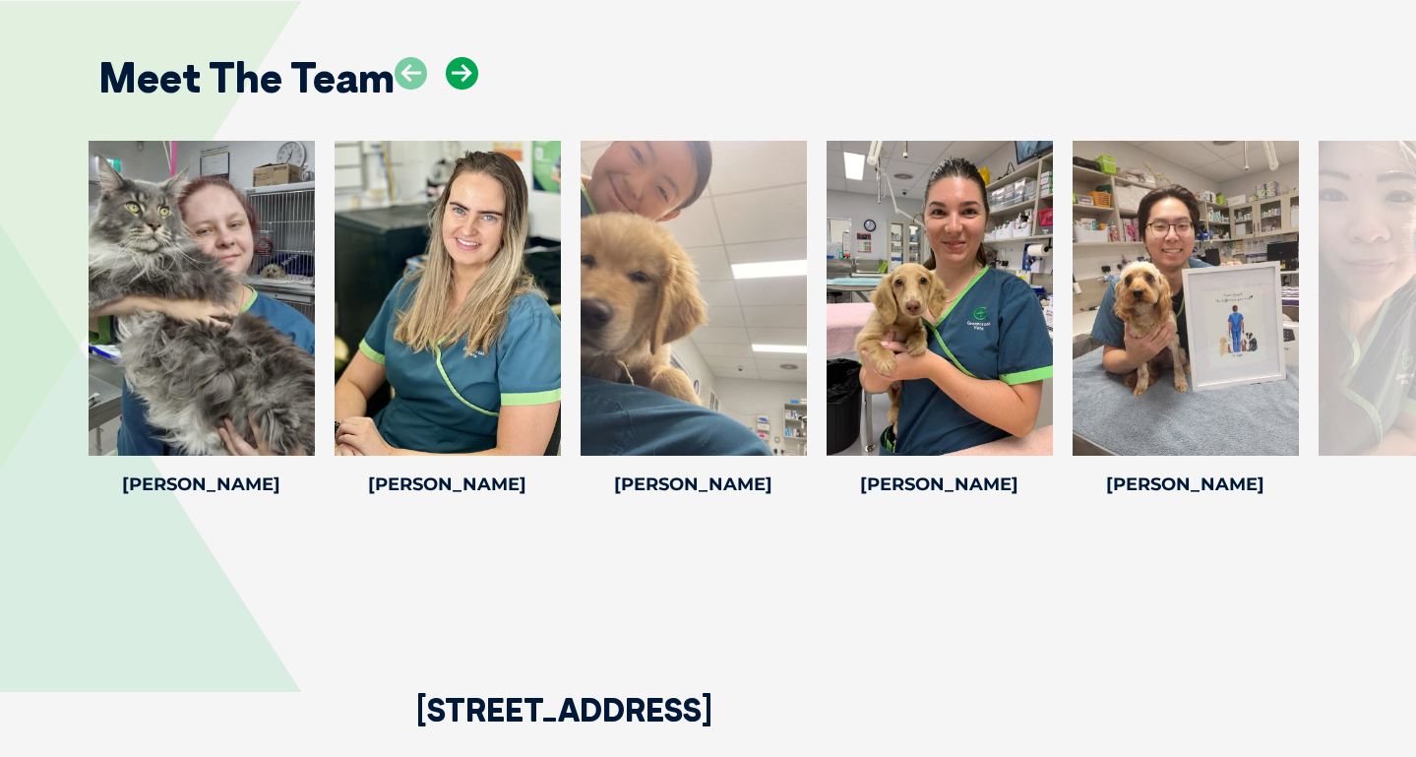
click at [453, 87] on icon at bounding box center [462, 73] width 32 height 32
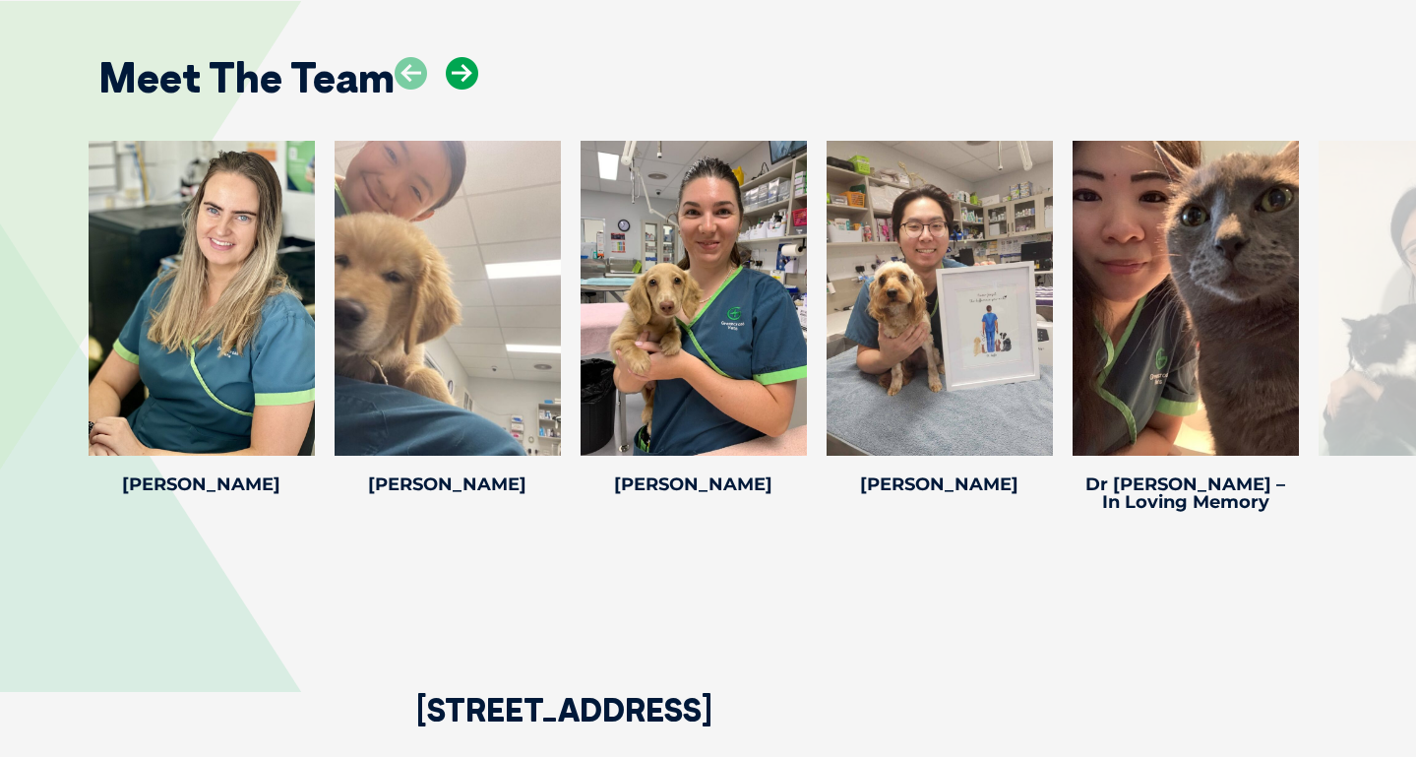
click at [453, 87] on icon at bounding box center [462, 73] width 32 height 32
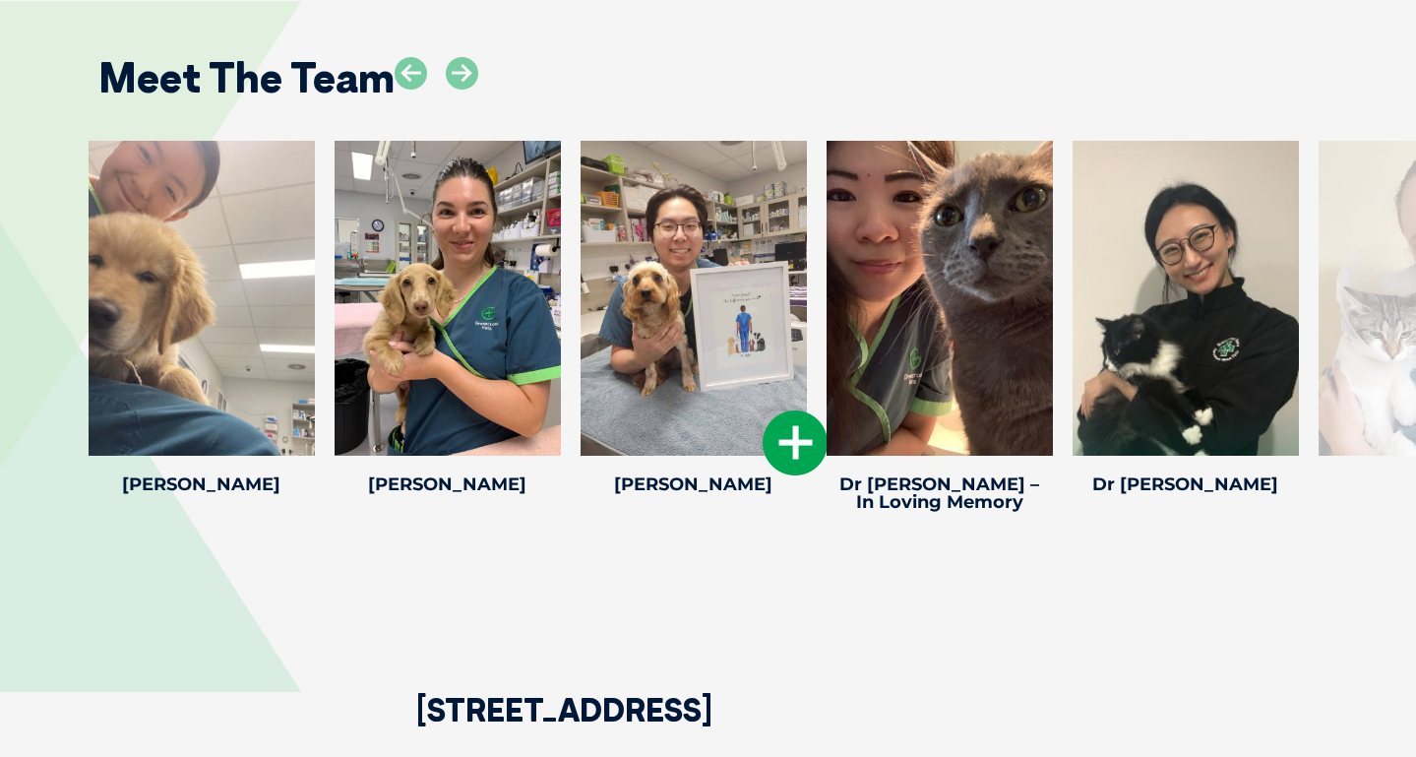
click at [787, 473] on icon at bounding box center [795, 442] width 65 height 65
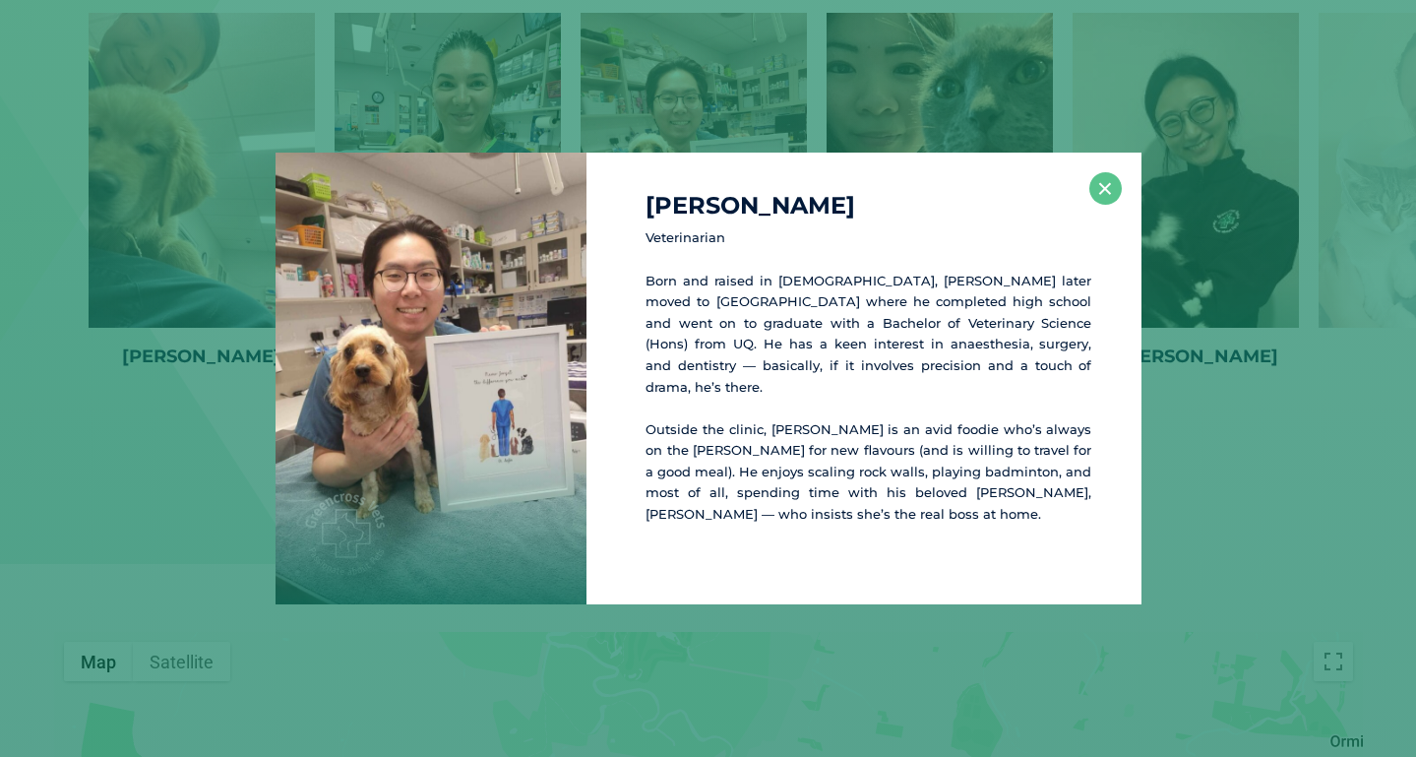
scroll to position [3364, 0]
click at [1096, 197] on button "×" at bounding box center [1105, 188] width 32 height 32
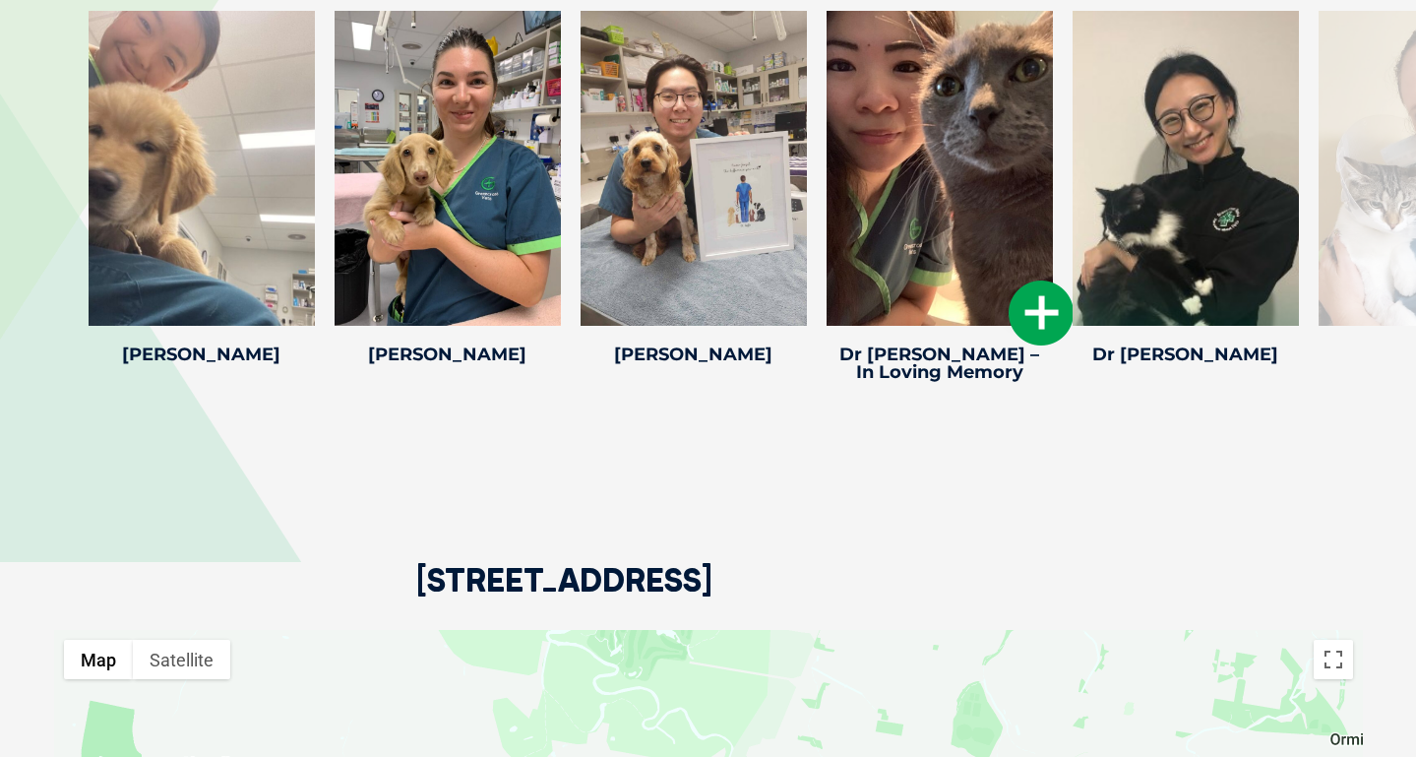
click at [1049, 340] on icon at bounding box center [1041, 312] width 65 height 65
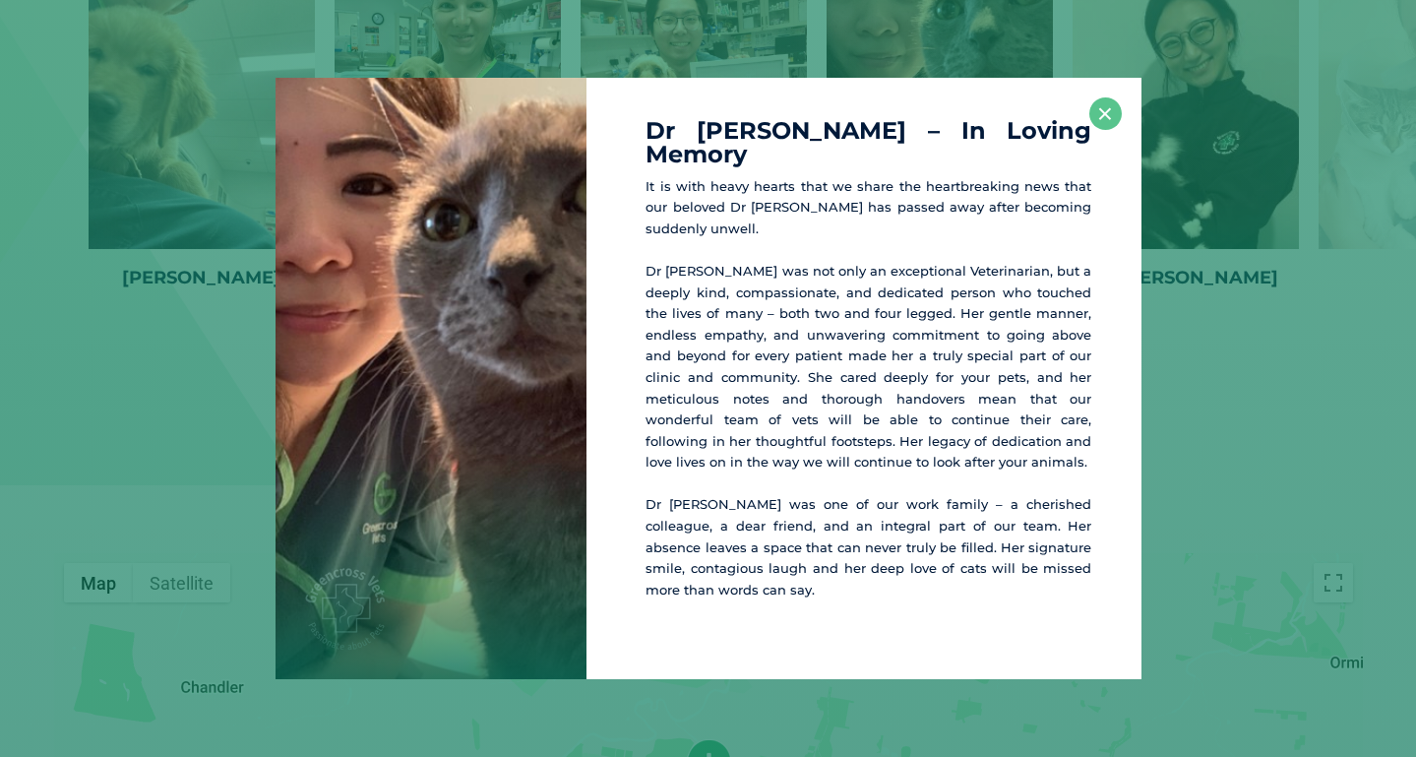
scroll to position [3445, 0]
click at [1114, 127] on button "×" at bounding box center [1105, 113] width 32 height 32
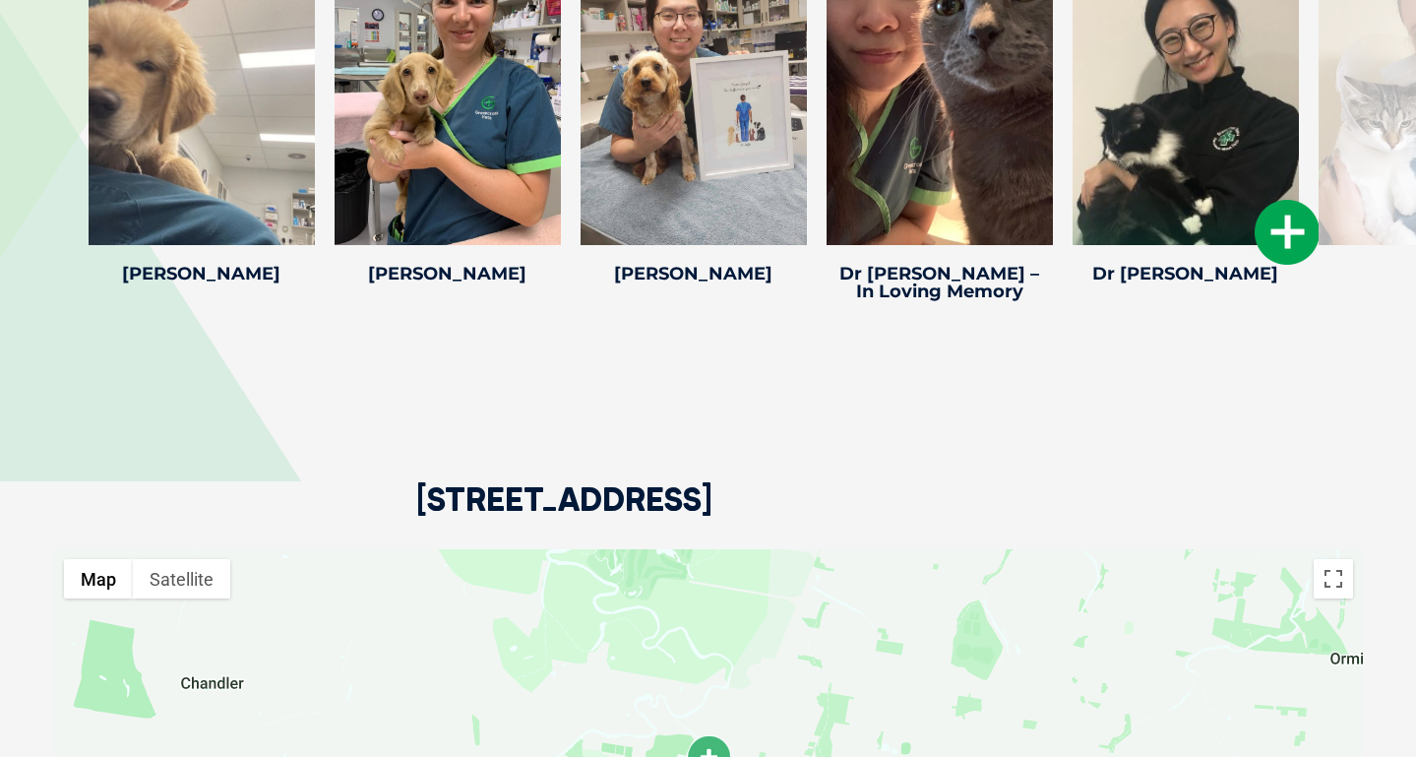
click at [1290, 257] on icon at bounding box center [1287, 232] width 65 height 65
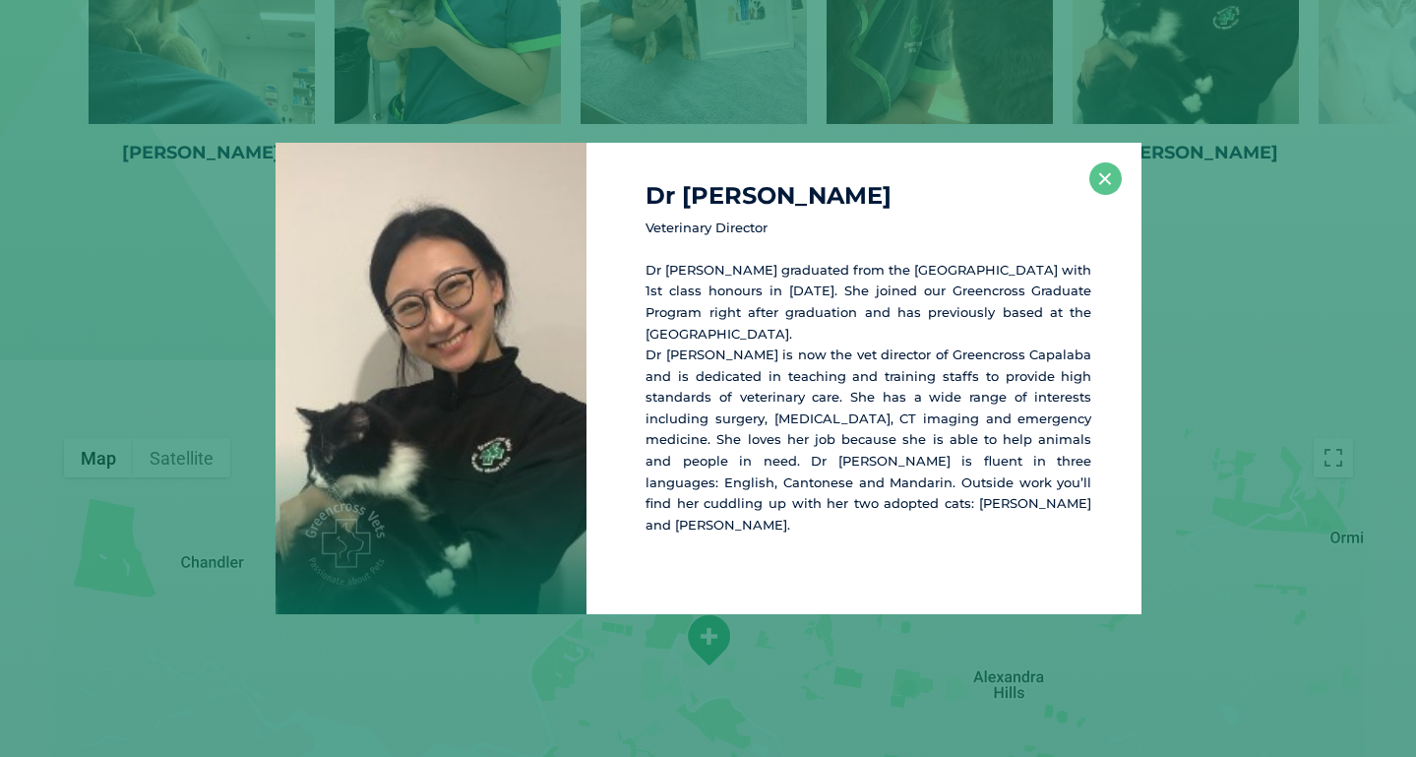
scroll to position [3567, 0]
drag, startPoint x: 799, startPoint y: 338, endPoint x: 648, endPoint y: 299, distance: 155.6
click at [648, 299] on p "Dr [PERSON_NAME] graduated from the [GEOGRAPHIC_DATA] with 1st class honours in…" at bounding box center [869, 398] width 446 height 277
click at [1093, 195] on button "×" at bounding box center [1105, 178] width 32 height 32
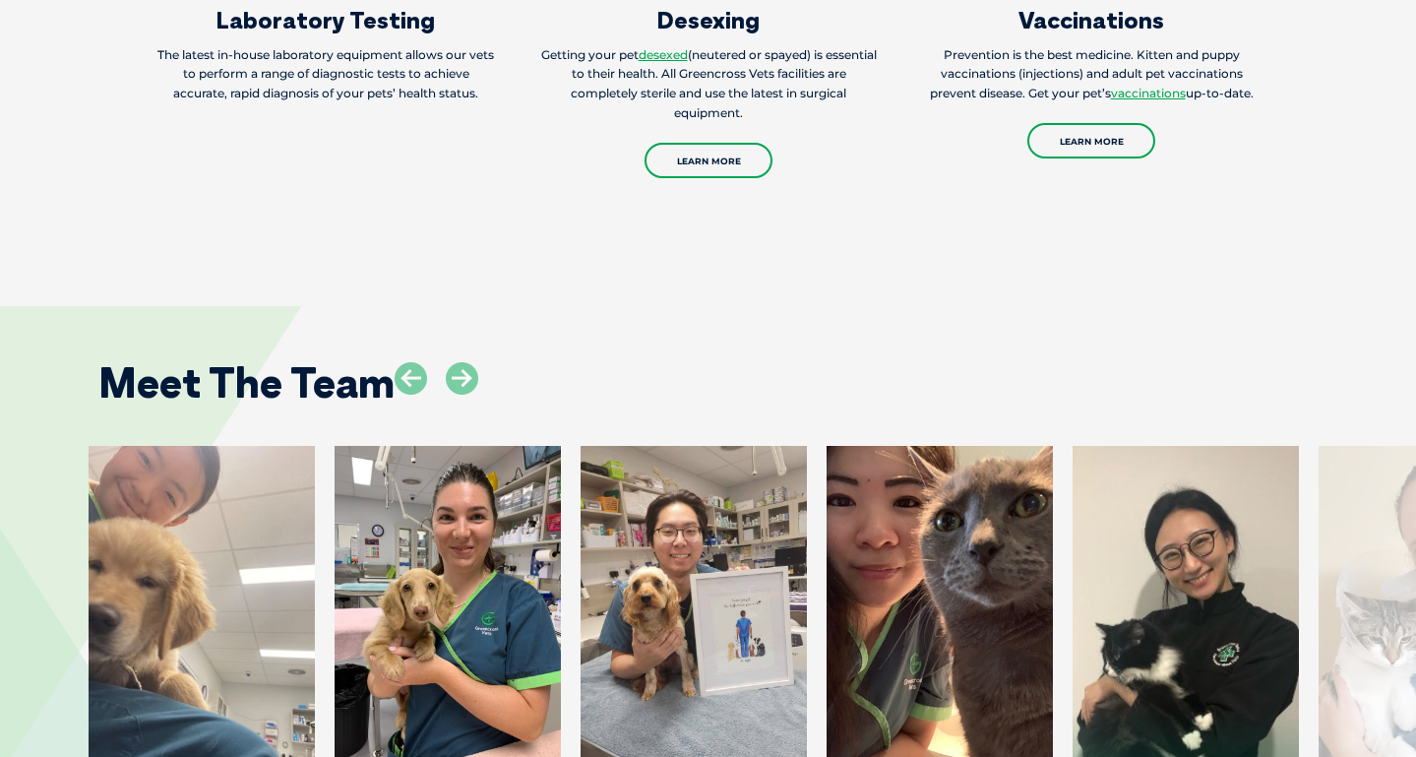
scroll to position [2923, 0]
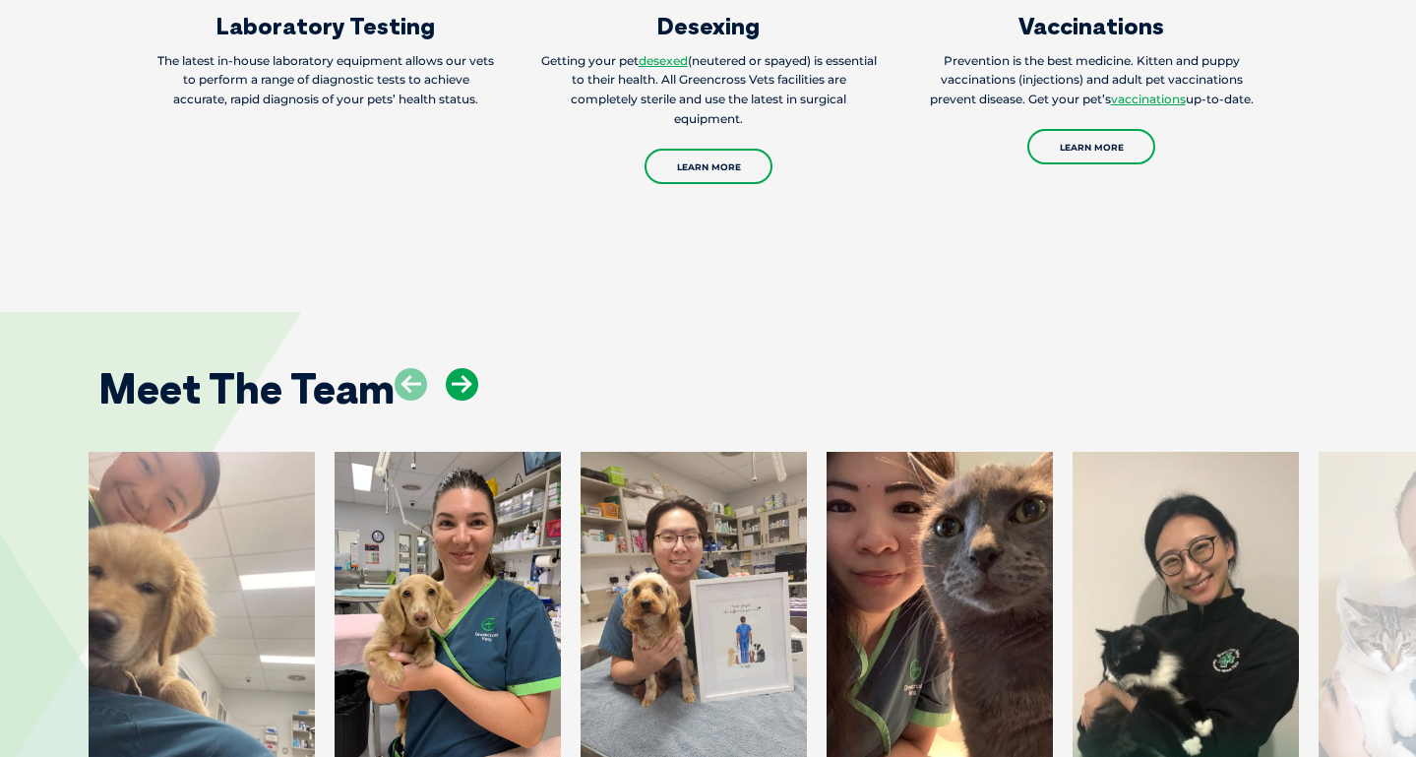
click at [468, 400] on icon at bounding box center [462, 384] width 32 height 32
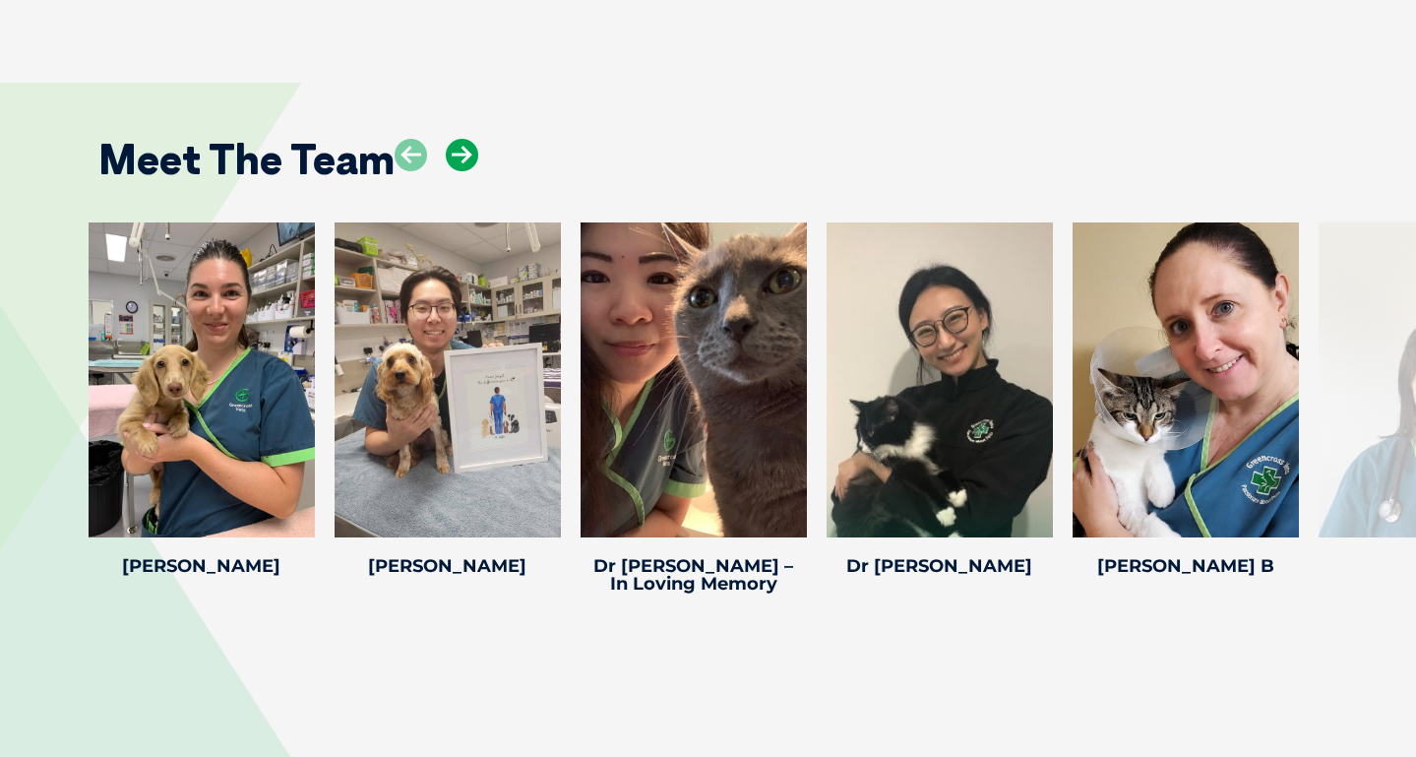
scroll to position [3234, 0]
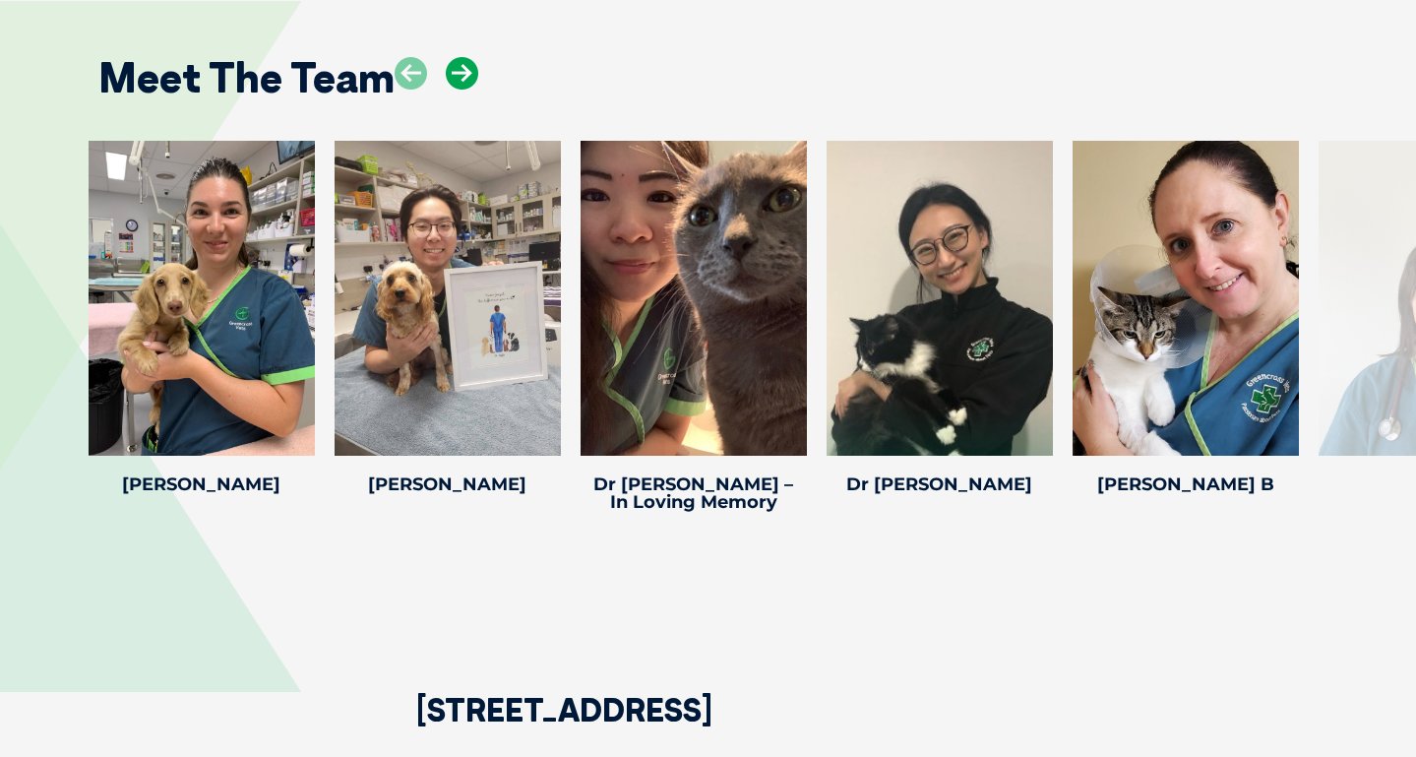
click at [465, 90] on icon at bounding box center [462, 73] width 32 height 32
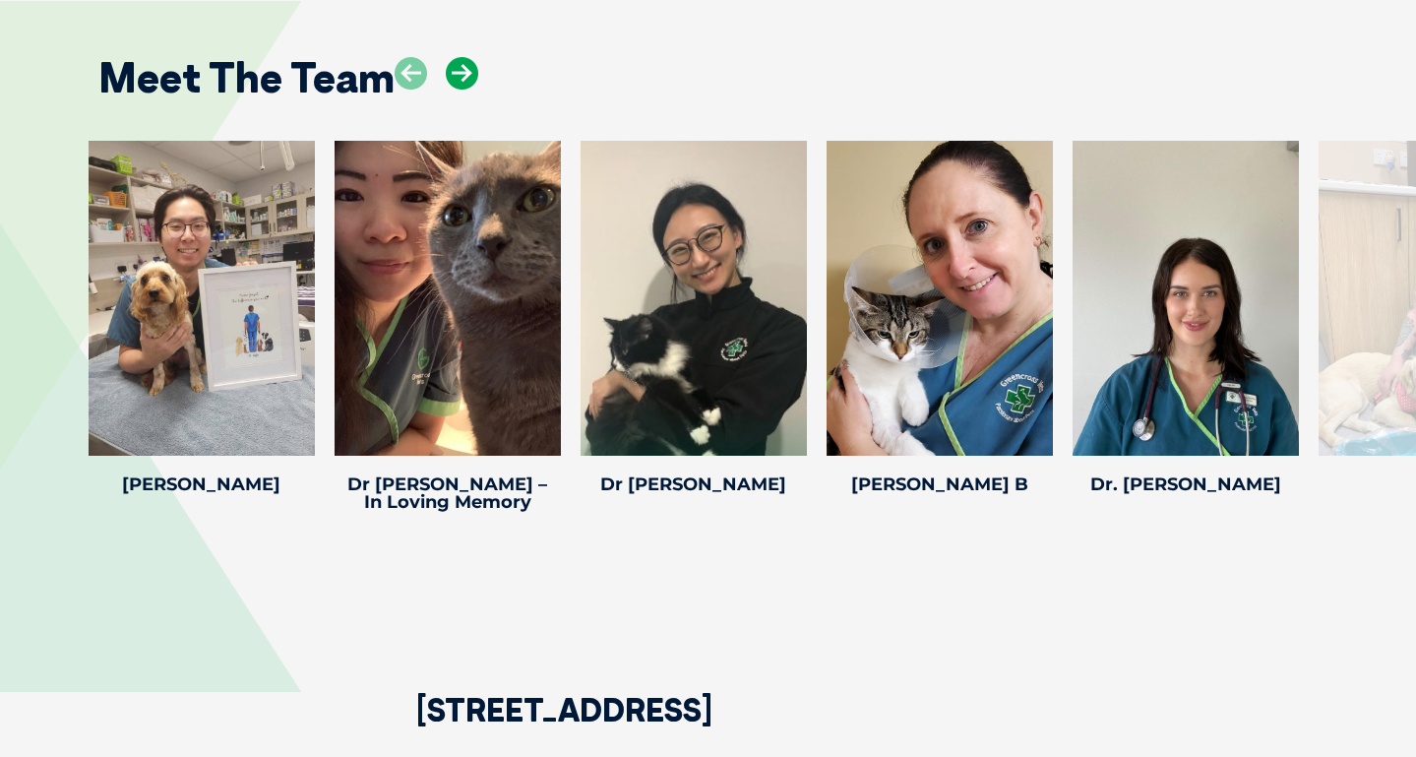
click at [465, 90] on icon at bounding box center [462, 73] width 32 height 32
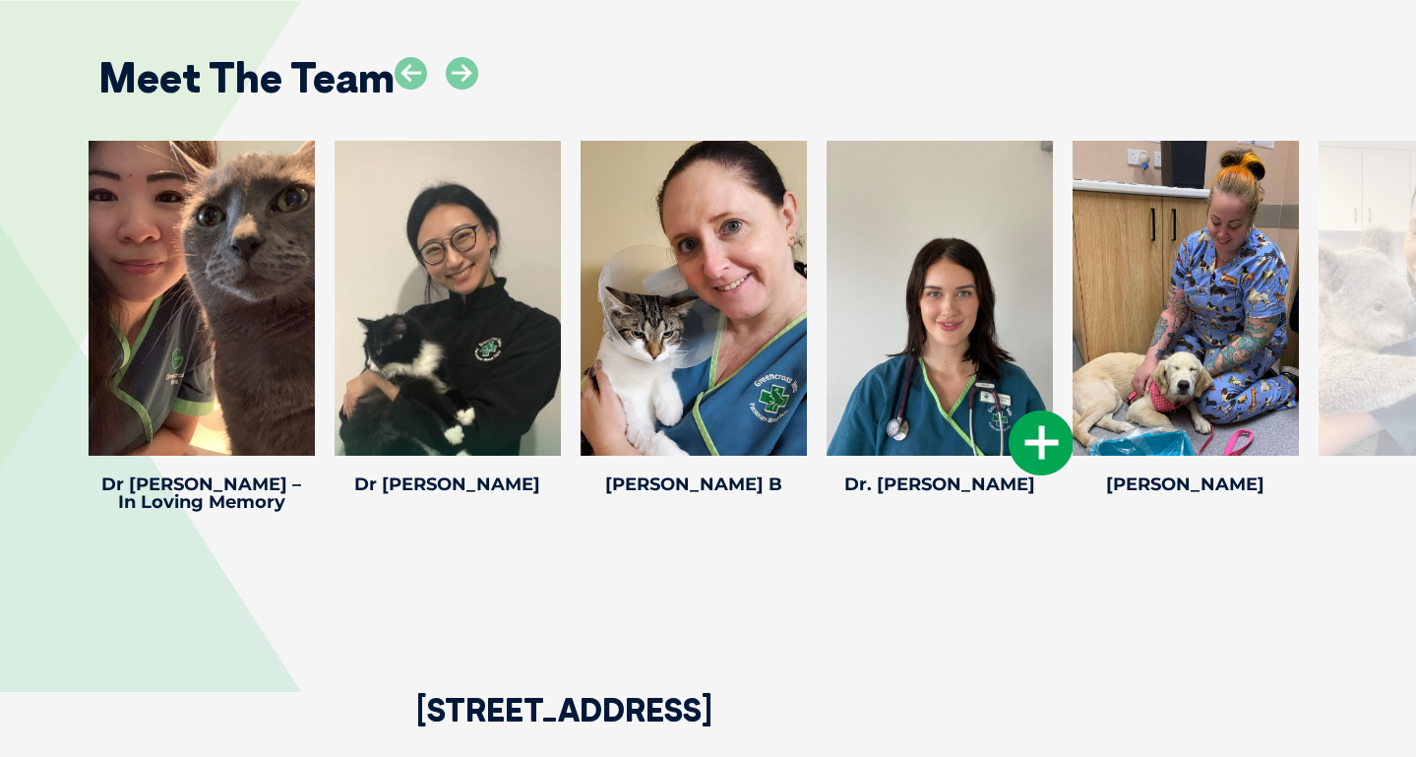
click at [1032, 457] on icon at bounding box center [1041, 442] width 65 height 65
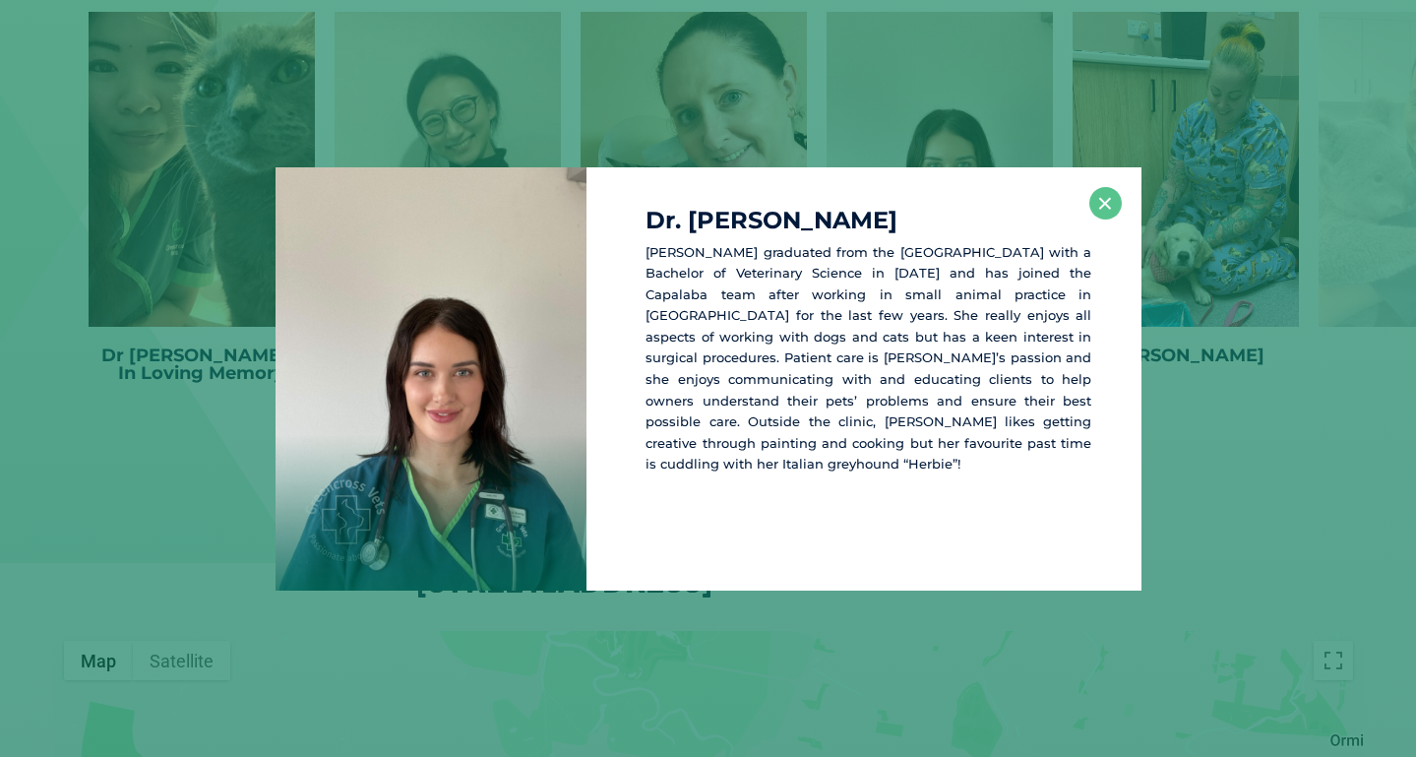
scroll to position [3364, 0]
click at [1107, 202] on button "×" at bounding box center [1105, 203] width 32 height 32
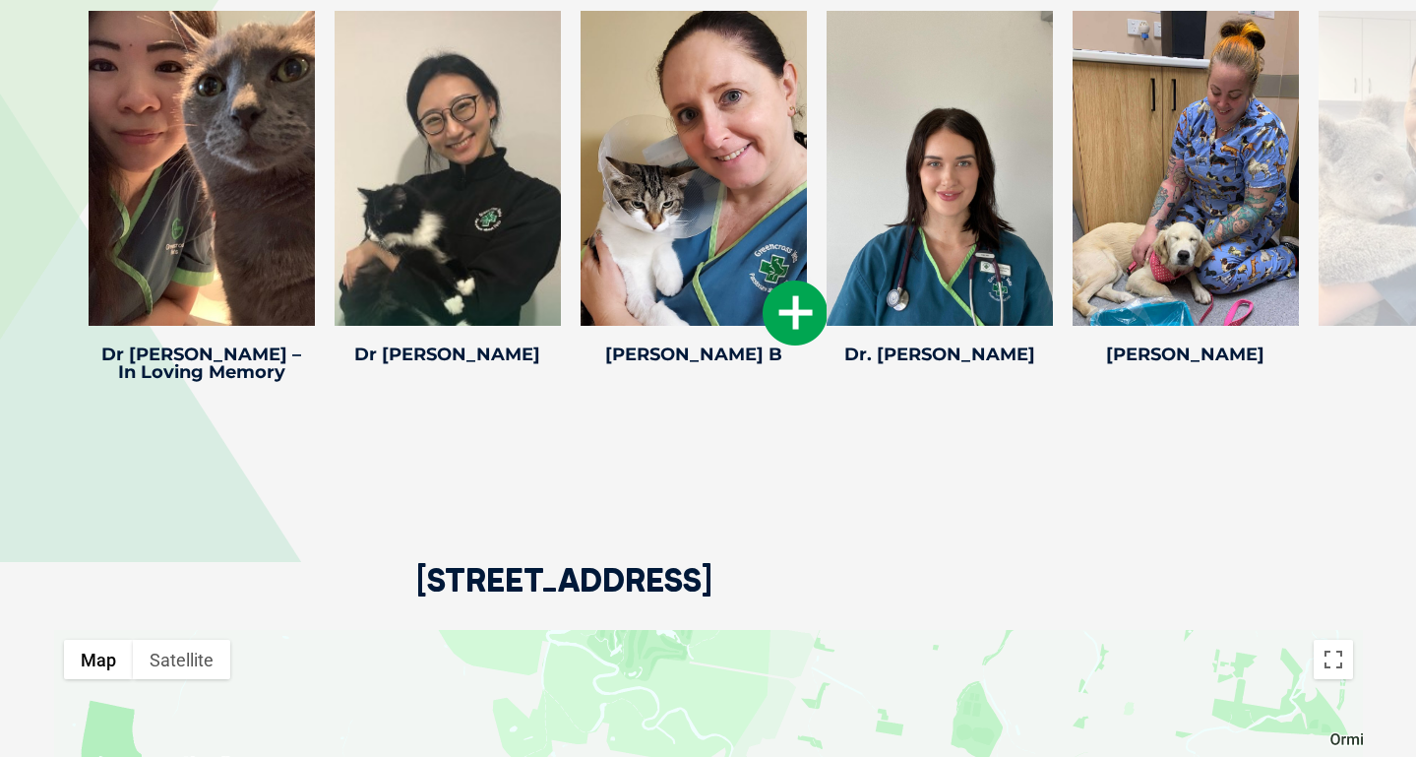
click at [792, 335] on icon at bounding box center [795, 312] width 65 height 65
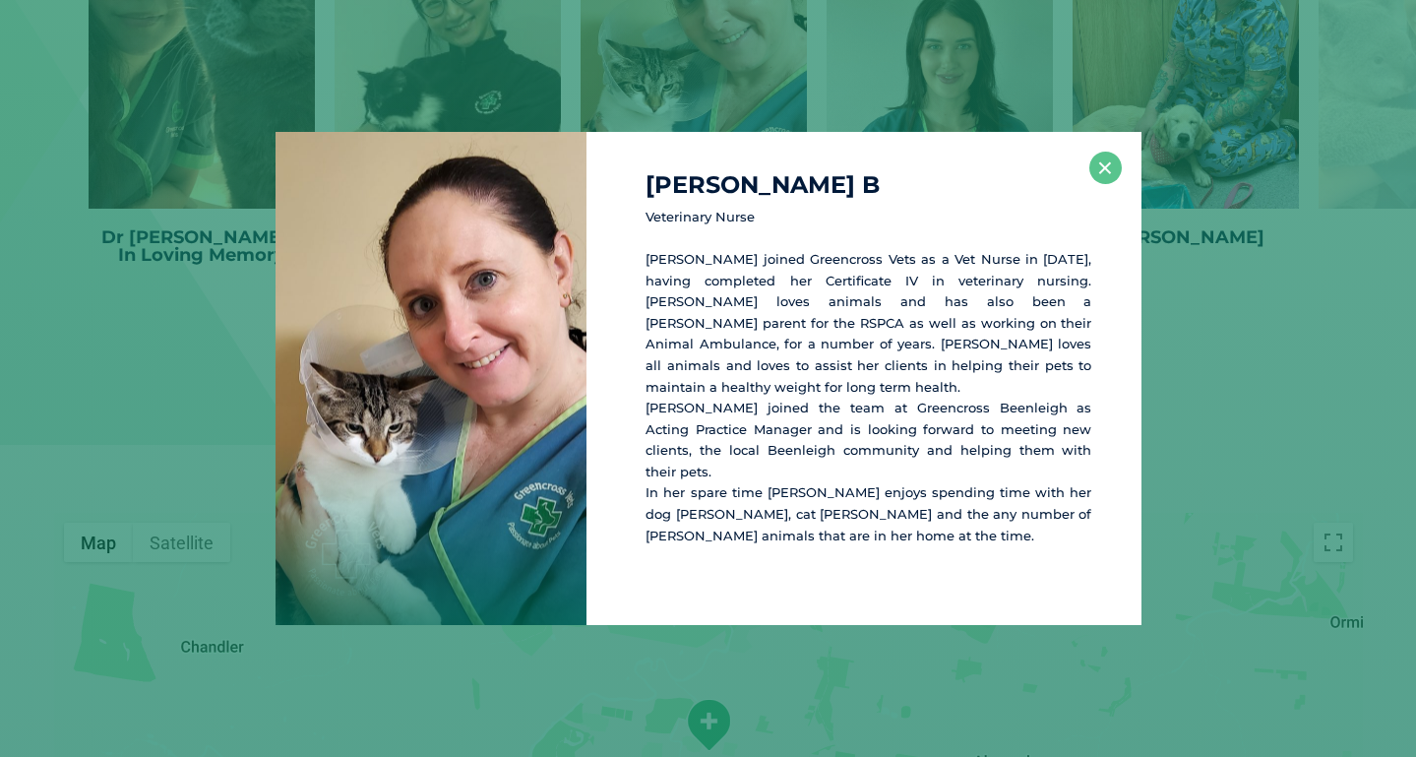
scroll to position [3486, 0]
click at [1106, 184] on button "×" at bounding box center [1105, 168] width 32 height 32
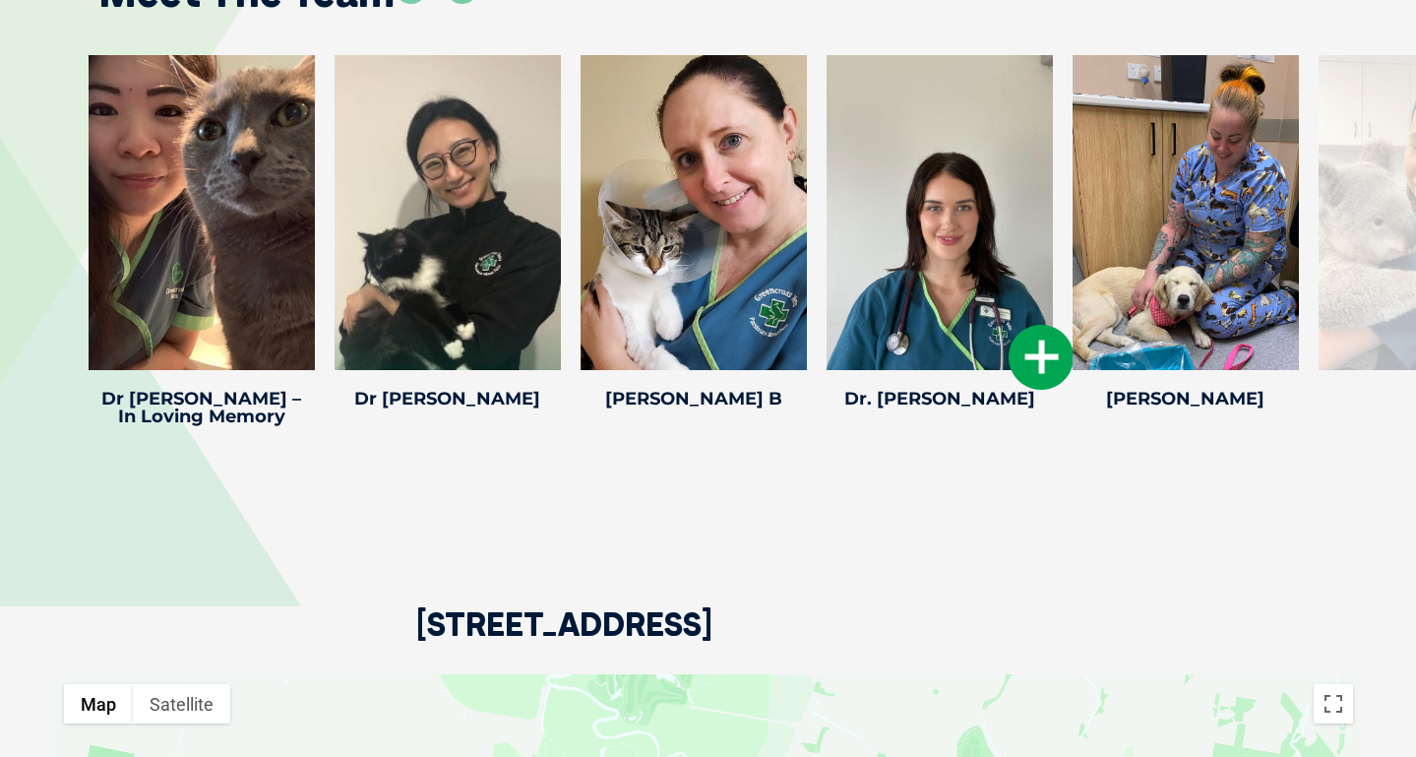
scroll to position [3299, 0]
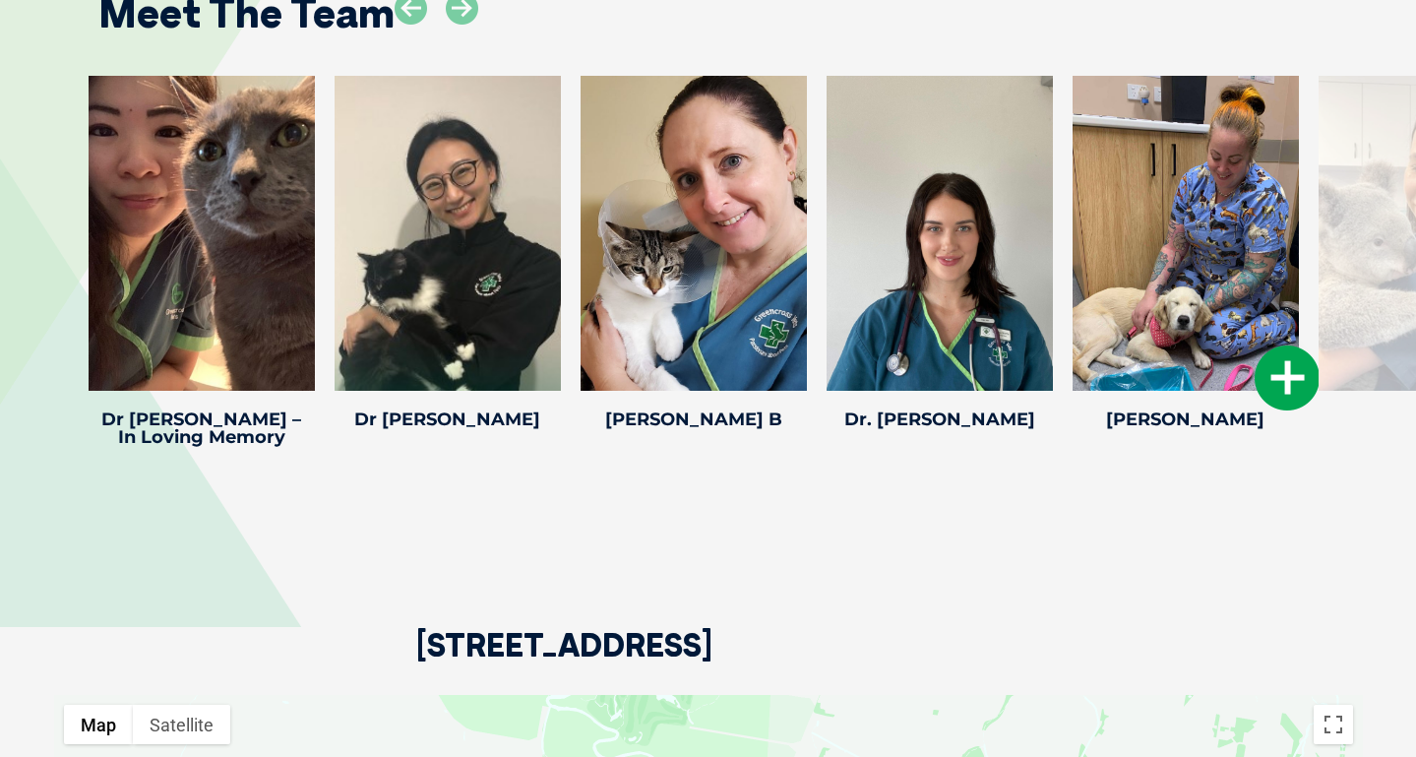
click at [1283, 393] on icon at bounding box center [1287, 377] width 65 height 65
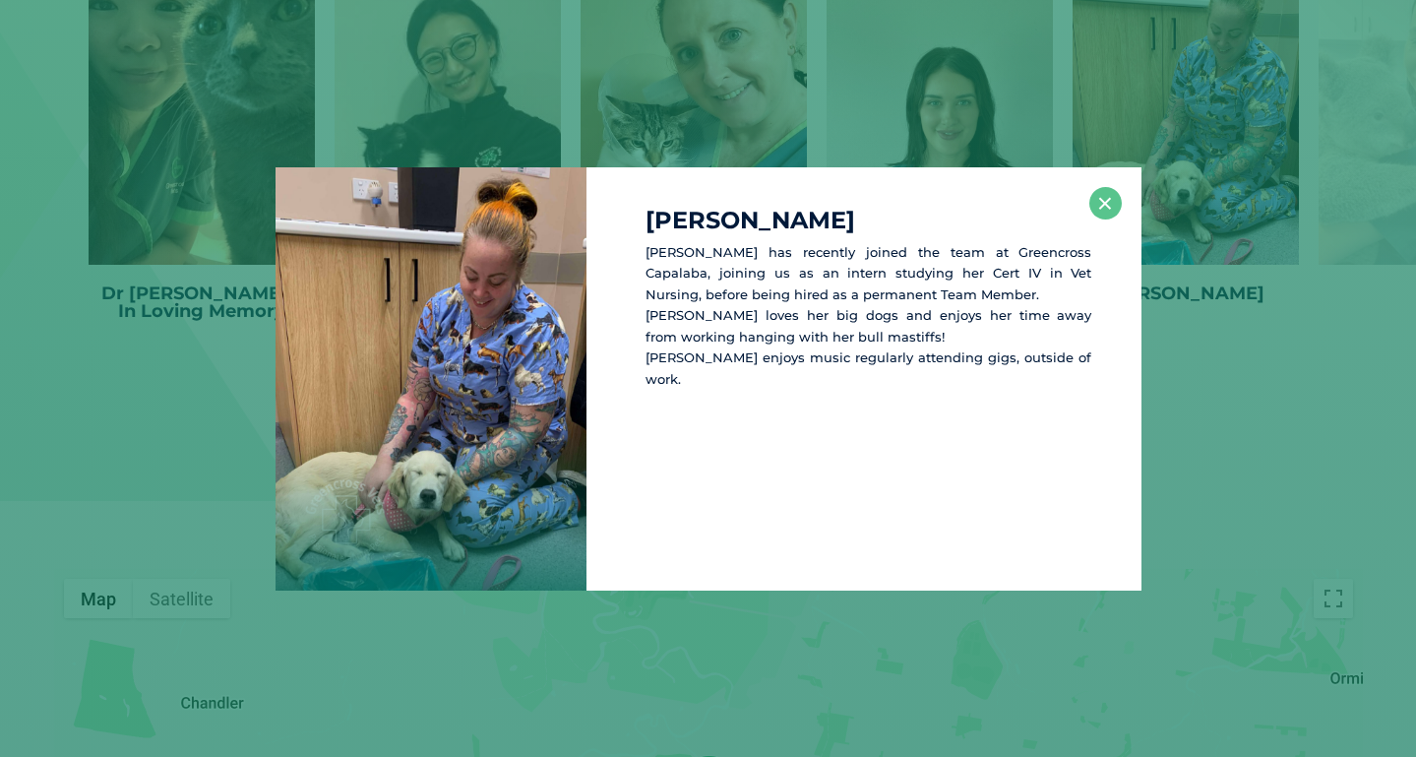
click at [823, 128] on div "[PERSON_NAME] [PERSON_NAME] has recently joined the team at Greencross Capalaba…" at bounding box center [708, 378] width 1416 height 757
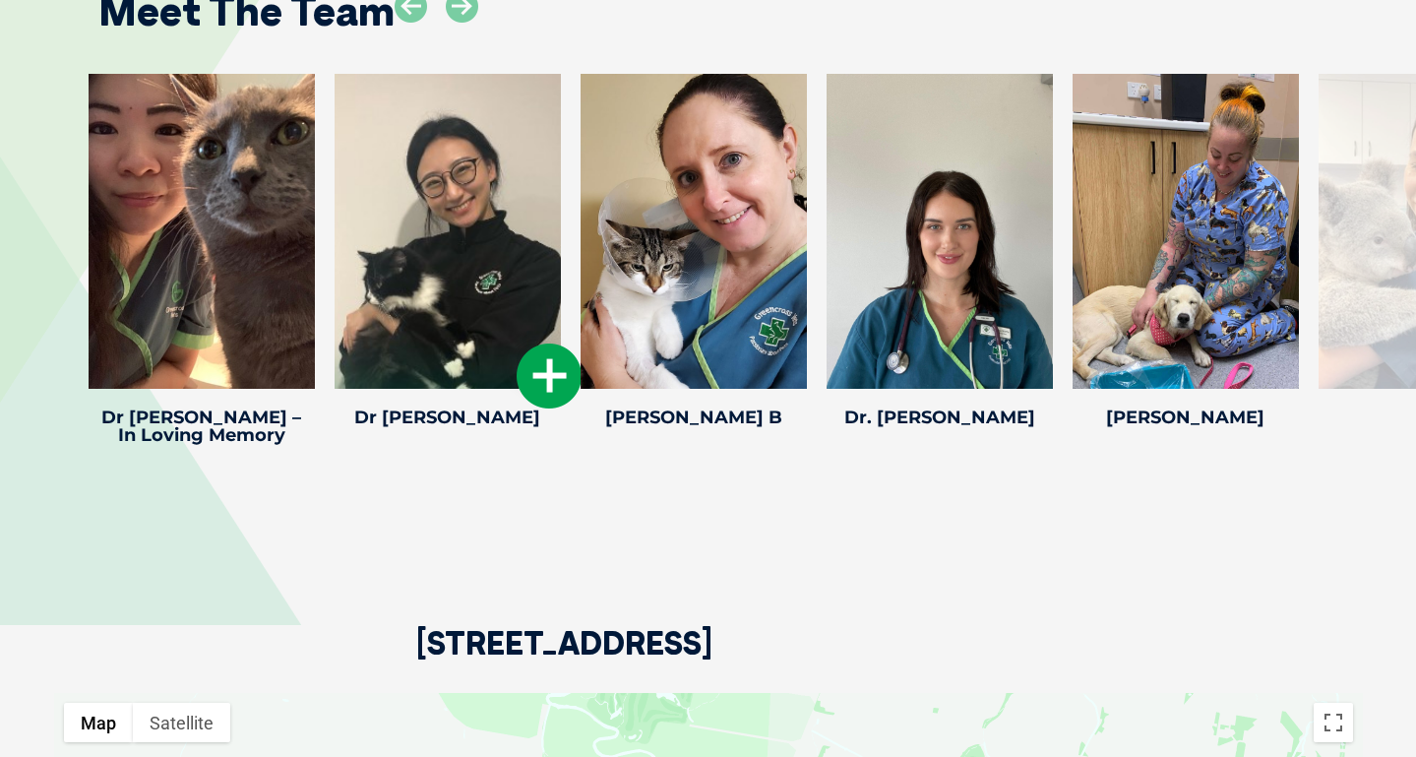
scroll to position [3172, 0]
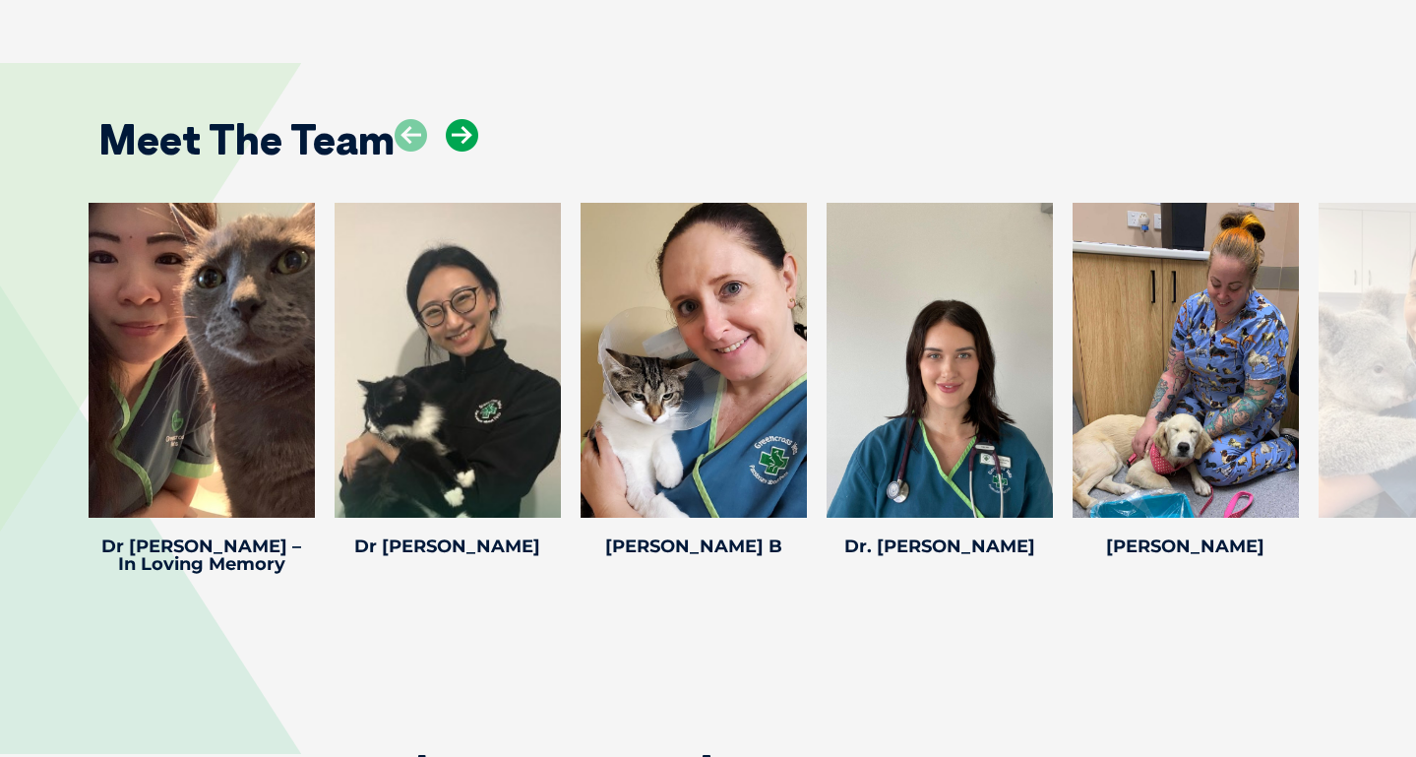
click at [471, 152] on icon at bounding box center [462, 135] width 32 height 32
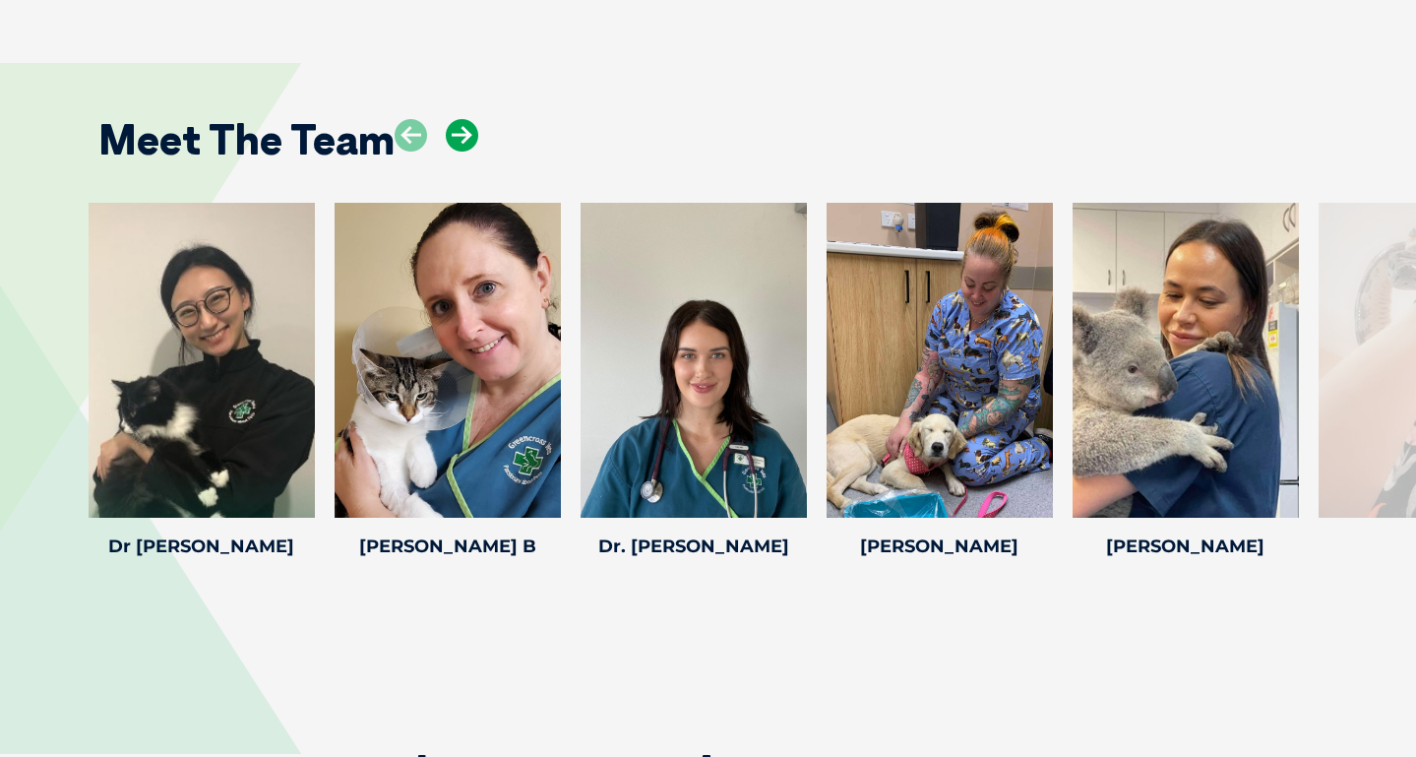
click at [471, 152] on icon at bounding box center [462, 135] width 32 height 32
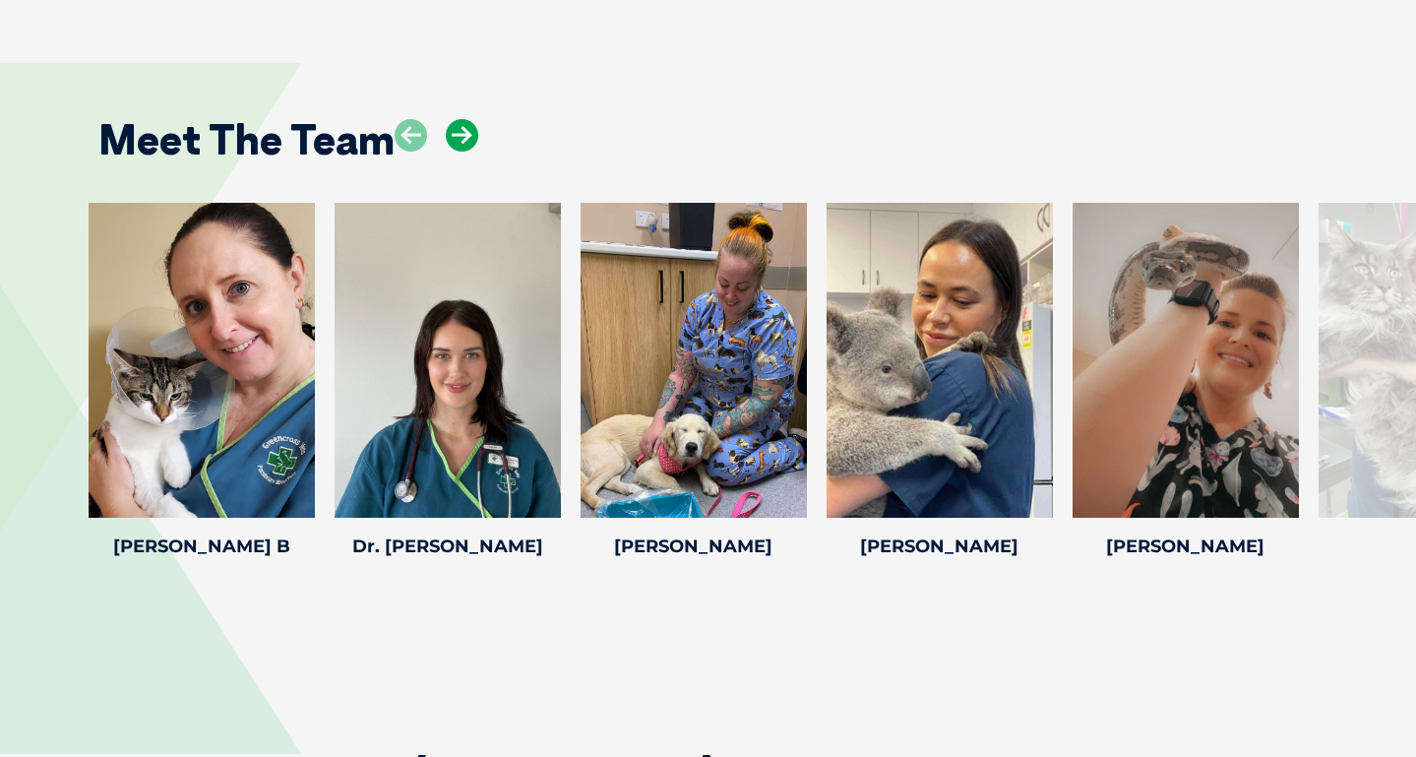
click at [471, 152] on icon at bounding box center [462, 135] width 32 height 32
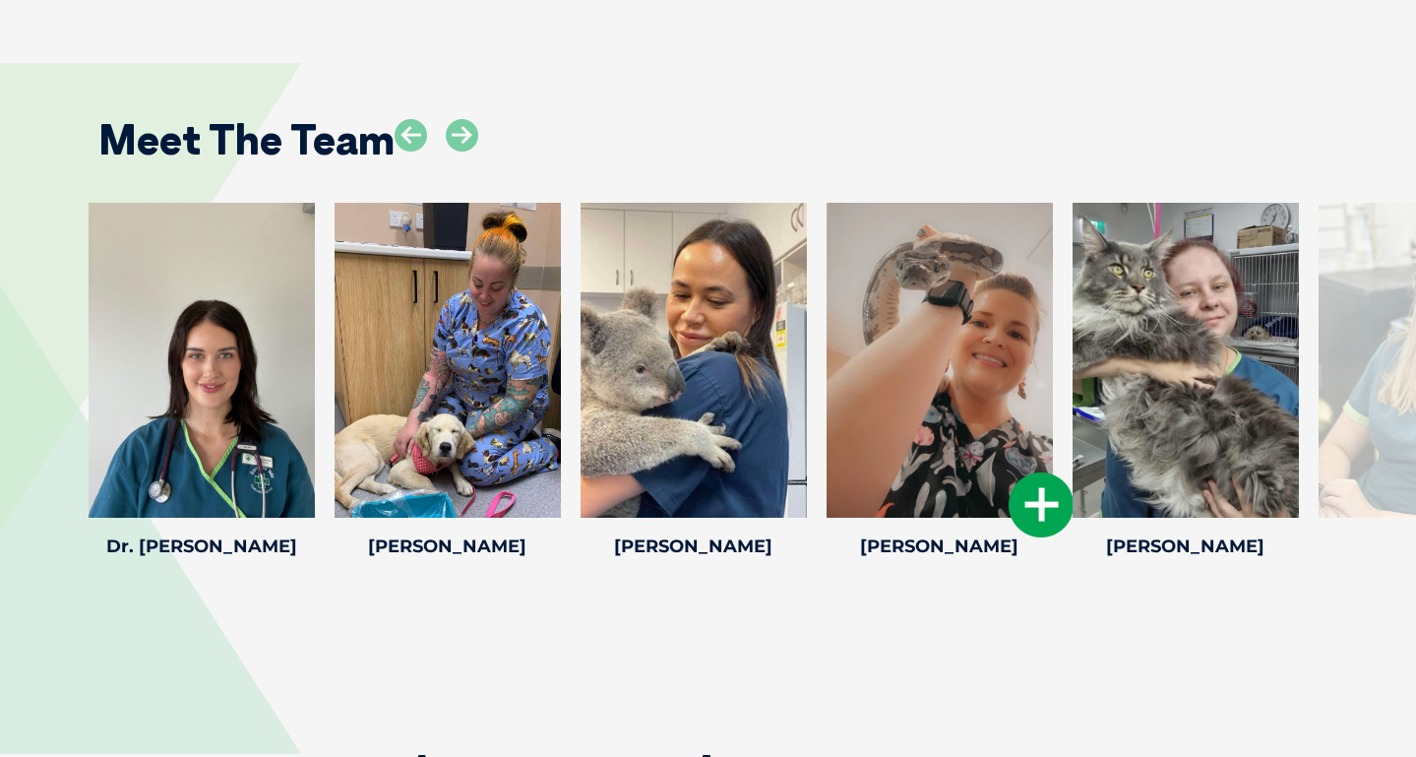
click at [1040, 534] on icon at bounding box center [1041, 504] width 65 height 65
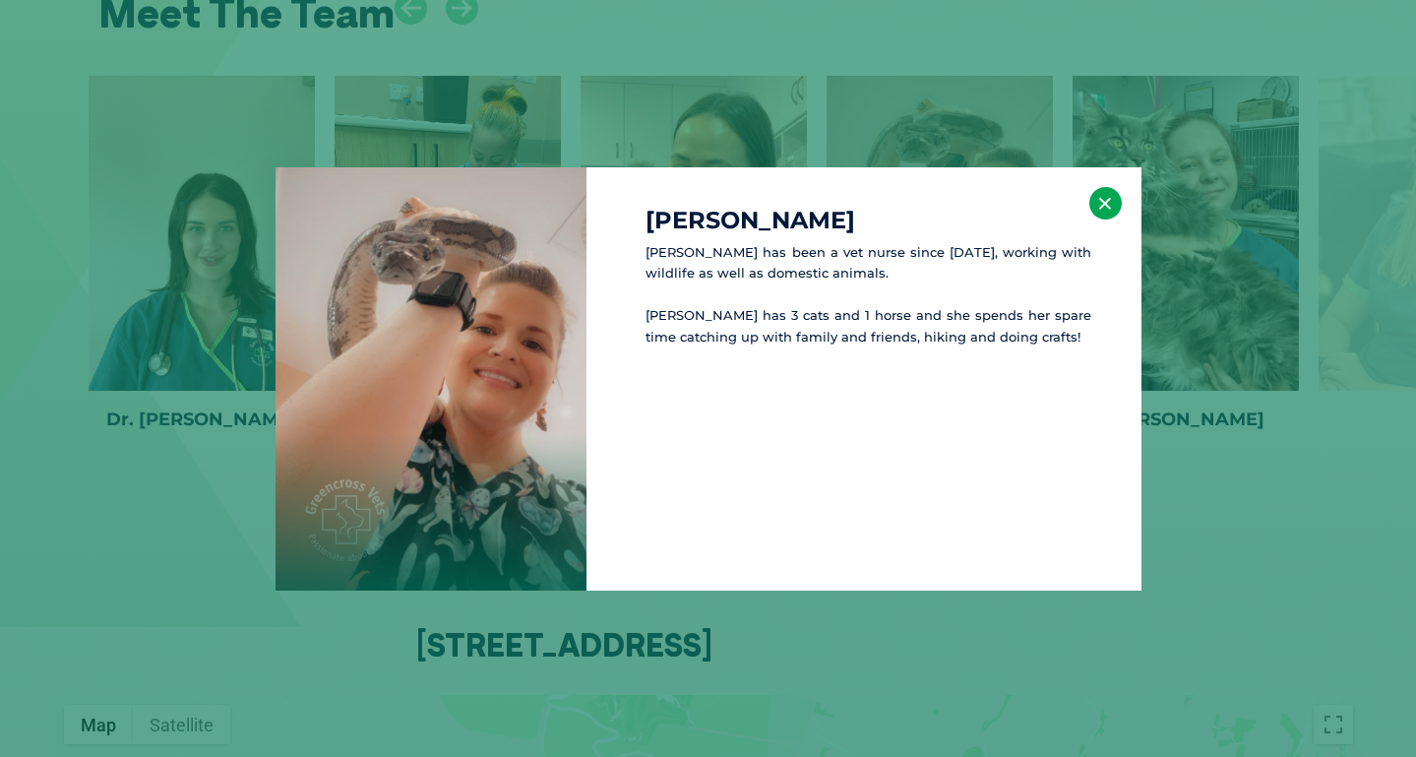
scroll to position [3302, 0]
click at [1097, 205] on button "×" at bounding box center [1105, 203] width 32 height 32
